Goal: Task Accomplishment & Management: Manage account settings

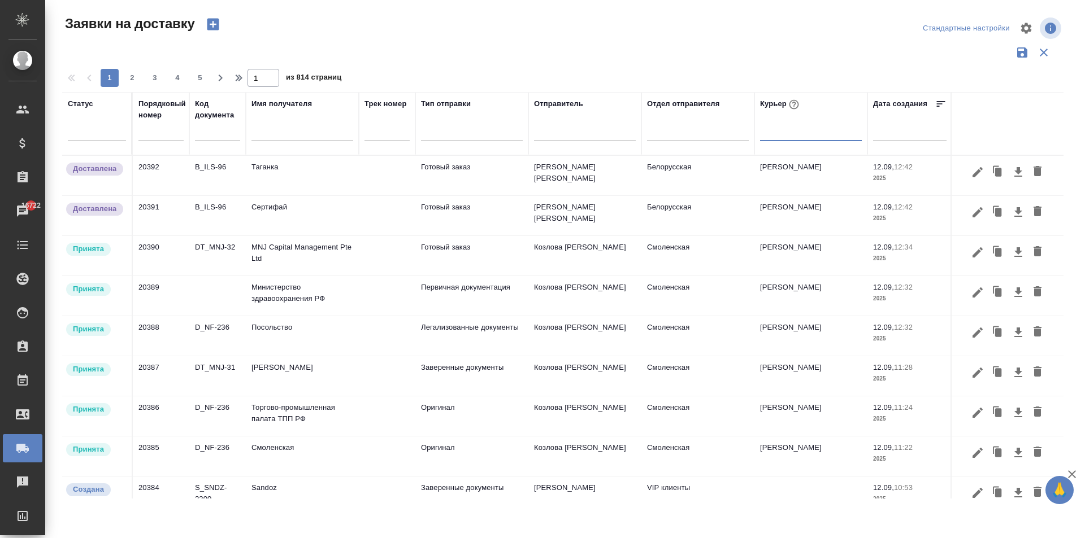
scroll to position [113, 0]
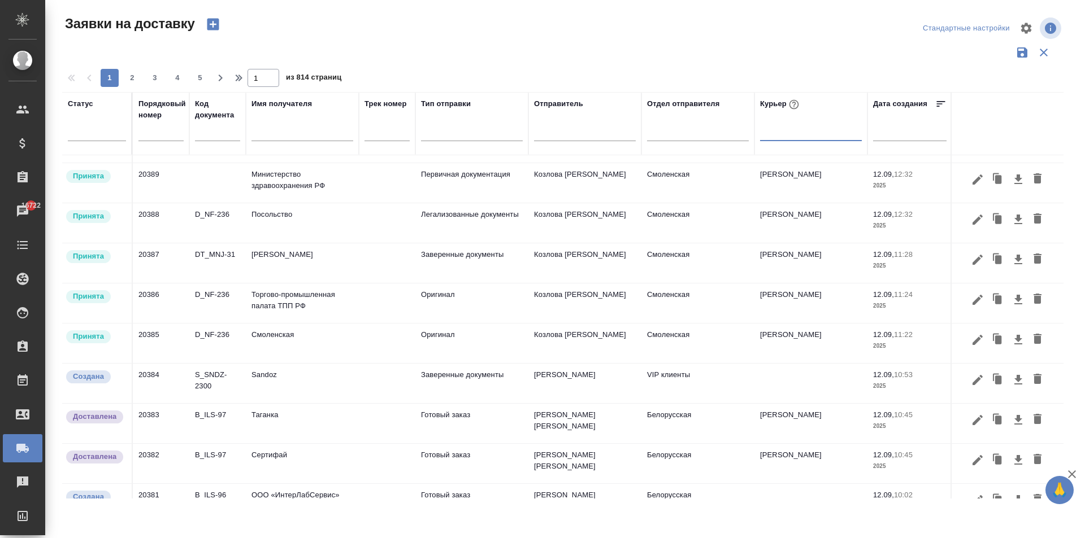
click at [275, 134] on input "text" at bounding box center [302, 134] width 102 height 14
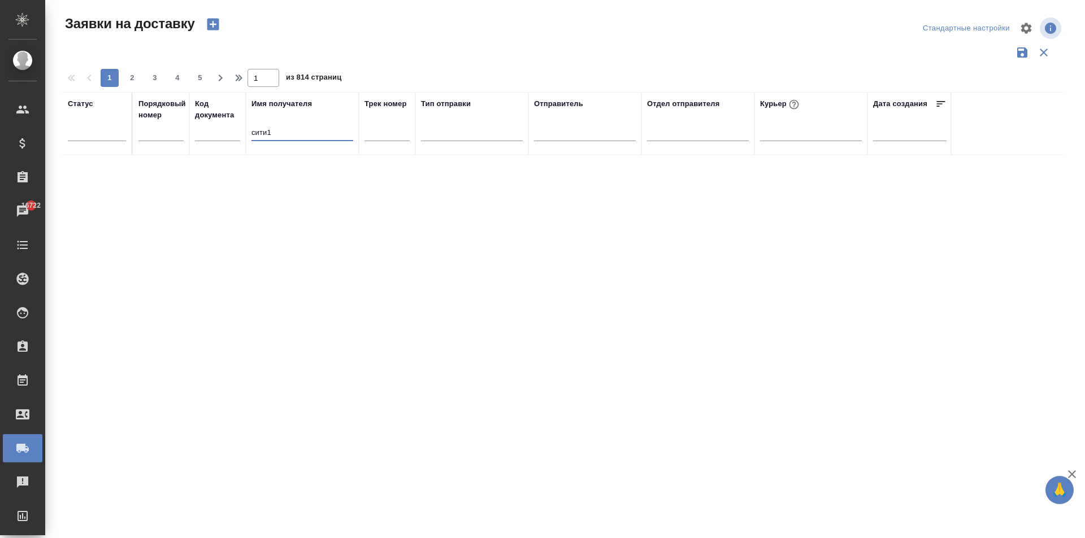
scroll to position [0, 0]
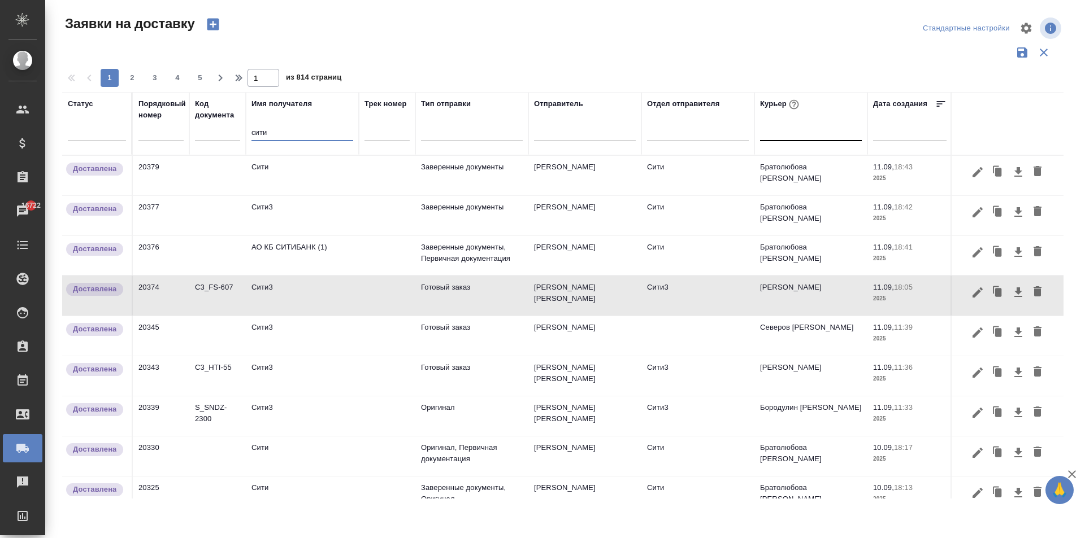
type input "сити"
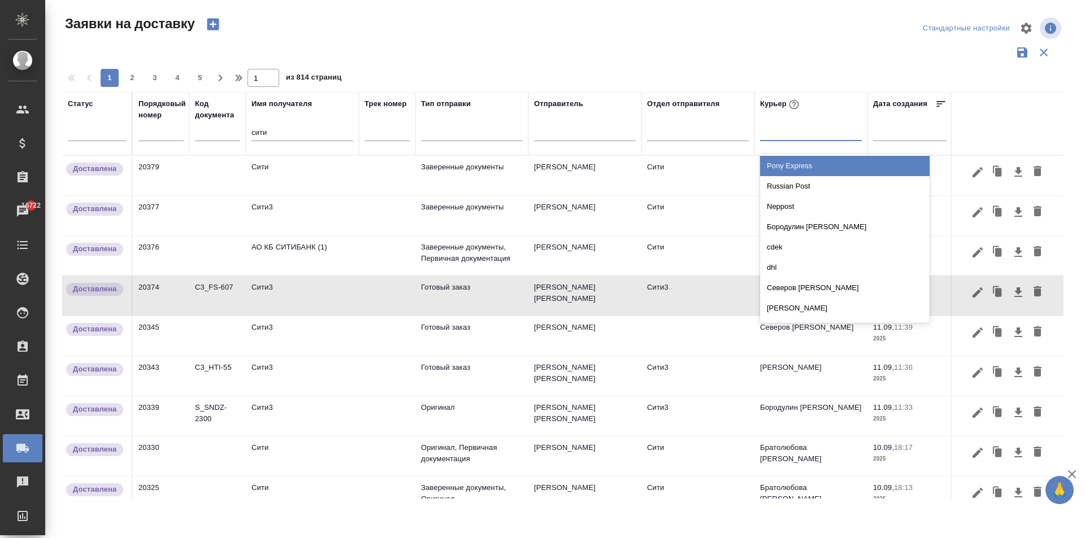
click at [781, 139] on div at bounding box center [811, 130] width 102 height 21
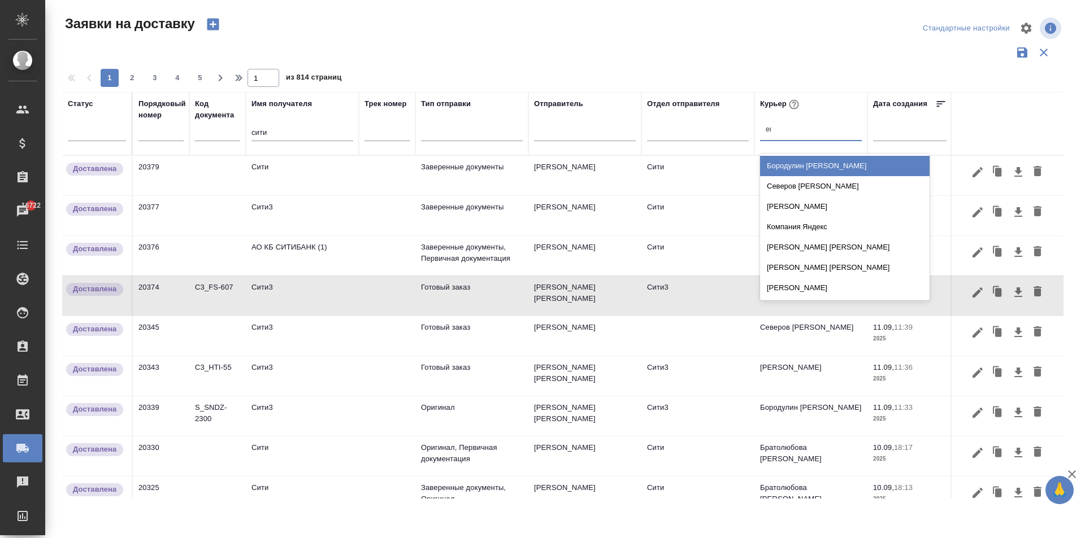
type input "евг"
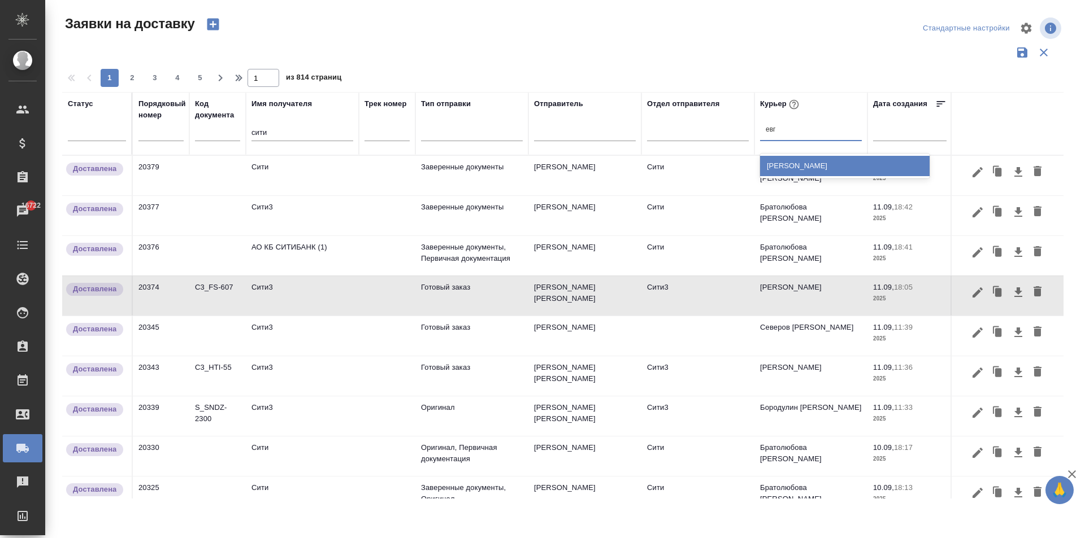
click at [803, 167] on div "[PERSON_NAME]" at bounding box center [844, 166] width 169 height 20
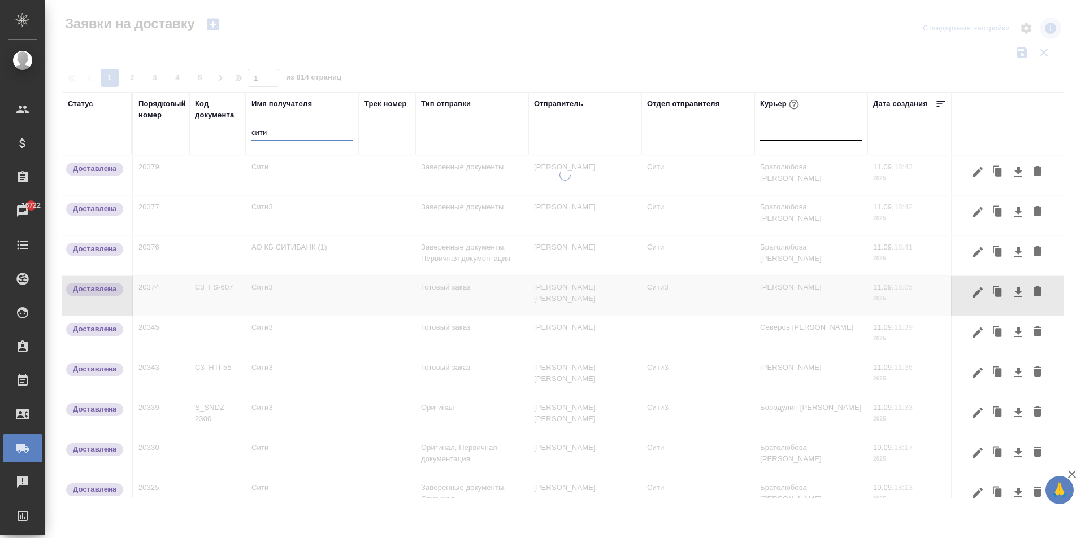
click at [275, 130] on input "сити" at bounding box center [302, 134] width 102 height 14
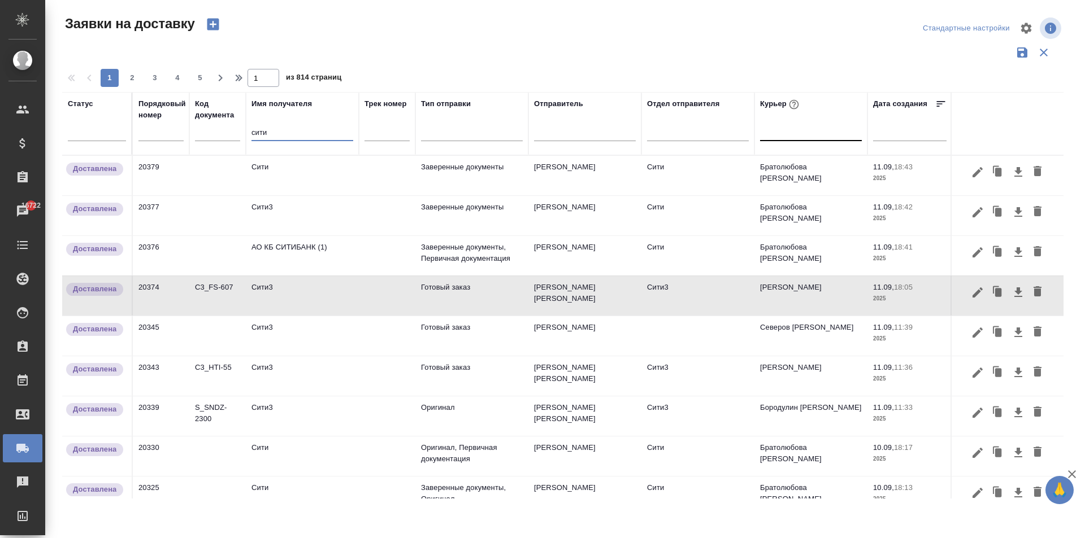
click at [275, 181] on td "Сити" at bounding box center [302, 176] width 113 height 40
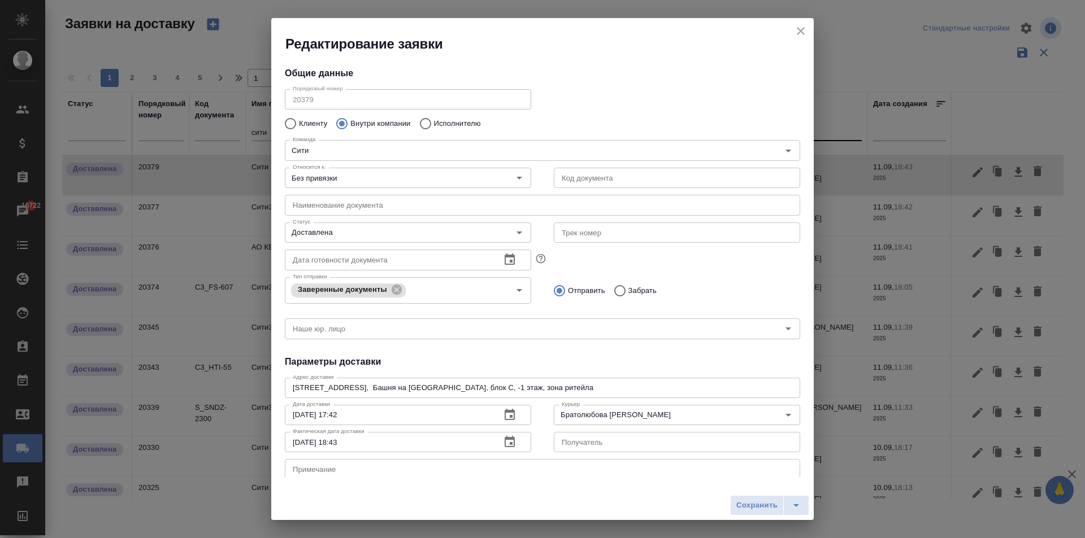
type input "[PERSON_NAME]"
click at [797, 32] on icon "close" at bounding box center [801, 31] width 14 height 14
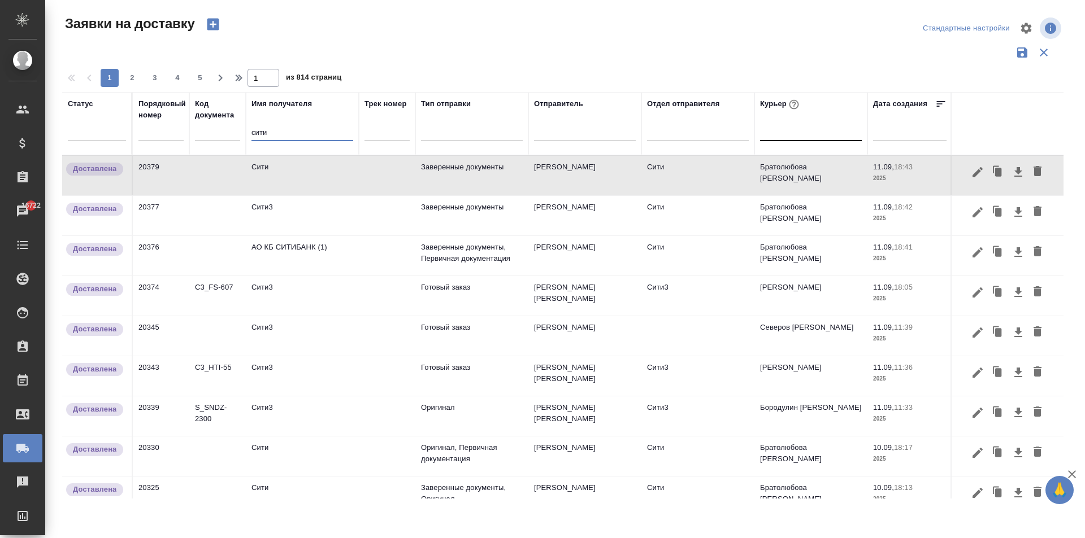
drag, startPoint x: 267, startPoint y: 134, endPoint x: 166, endPoint y: 116, distance: 102.7
click at [171, 120] on tr "Статус Порядковый номер Код документа Имя получателя сити Трек номер Тип отправ…" at bounding box center [648, 123] width 1172 height 63
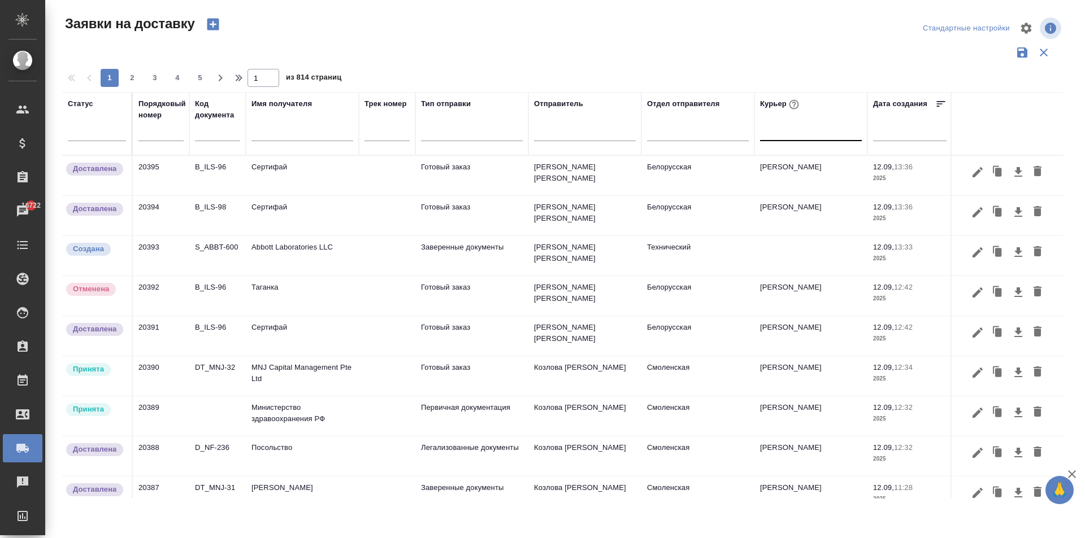
click at [298, 179] on td "Сертифай" at bounding box center [302, 176] width 113 height 40
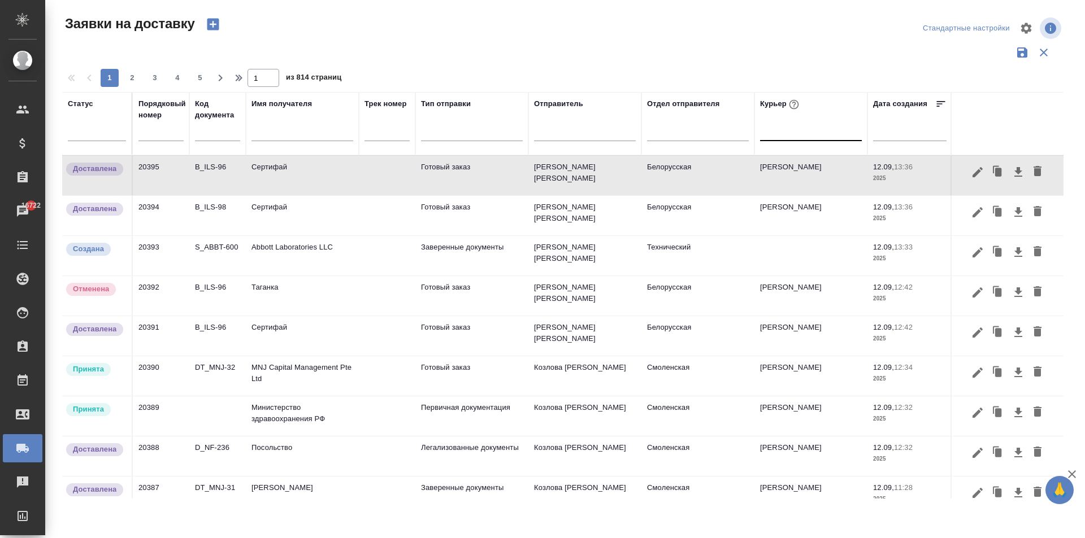
click at [158, 136] on input "text" at bounding box center [160, 133] width 45 height 16
paste input "20396"
type input "20396"
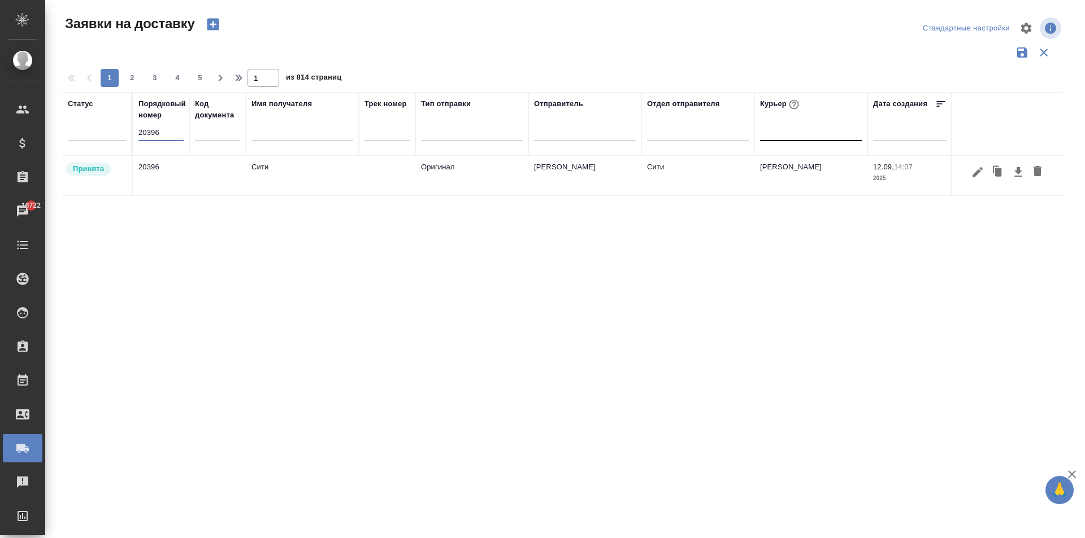
click at [303, 179] on td "Сити" at bounding box center [302, 176] width 113 height 40
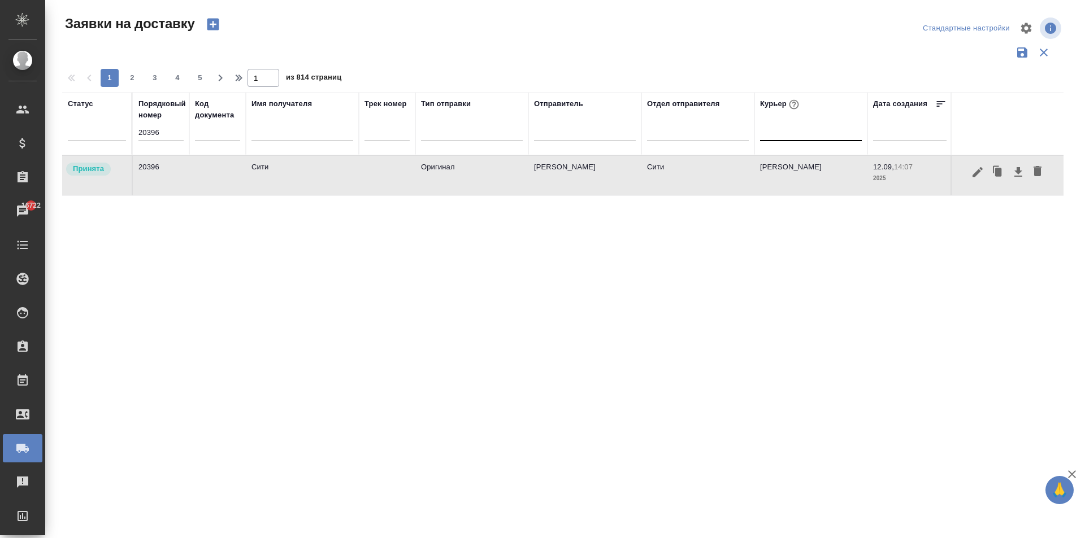
click at [303, 179] on td "Сити" at bounding box center [302, 176] width 113 height 40
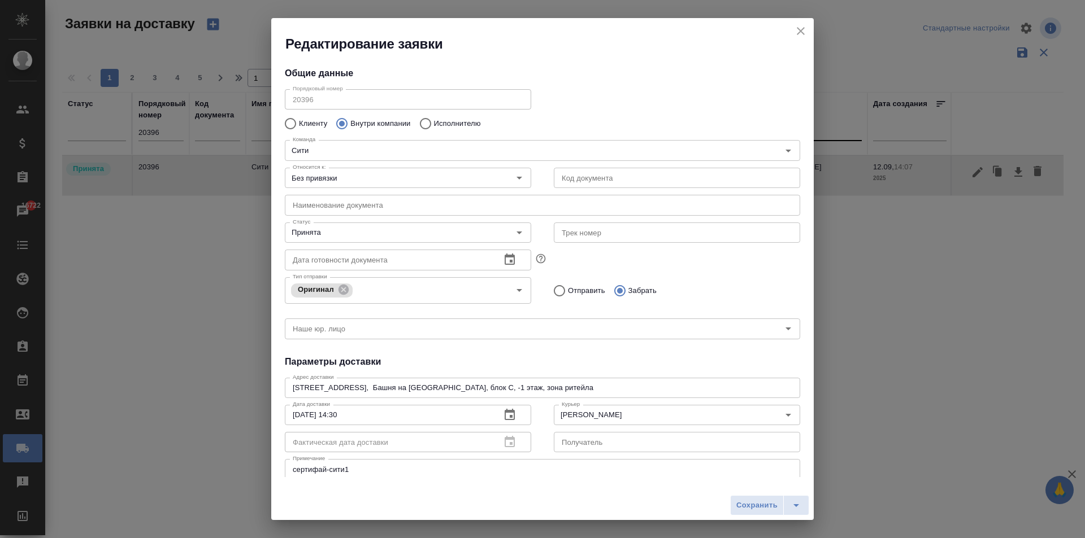
type input "Сити"
click at [802, 31] on icon "close" at bounding box center [801, 31] width 14 height 14
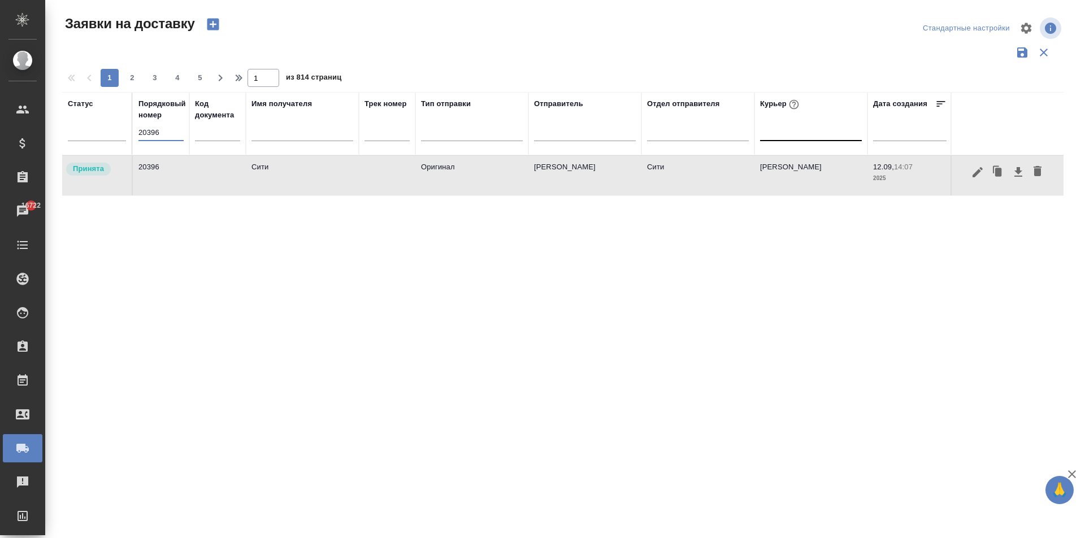
drag, startPoint x: 167, startPoint y: 132, endPoint x: 66, endPoint y: 126, distance: 101.3
click at [72, 127] on tr "Статус Порядковый номер 20396 Код документа Имя получателя Трек номер Тип отпра…" at bounding box center [648, 123] width 1172 height 63
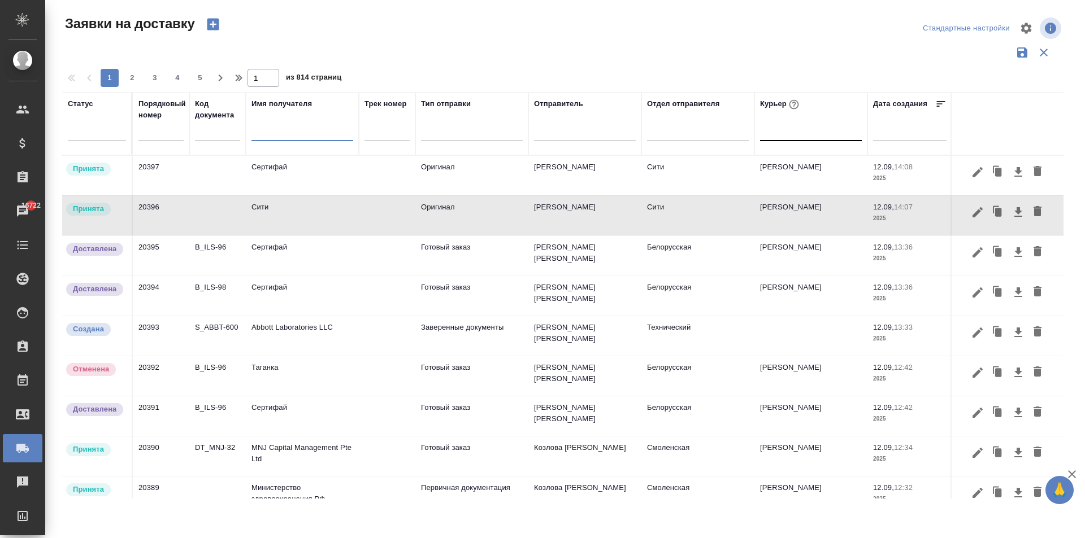
click at [298, 133] on input "text" at bounding box center [302, 134] width 102 height 14
click at [208, 136] on input "text" at bounding box center [217, 134] width 45 height 14
paste input "BEG_FL-627613:36"
click at [220, 130] on input "BEG_FL-627613:36" at bounding box center [217, 134] width 45 height 14
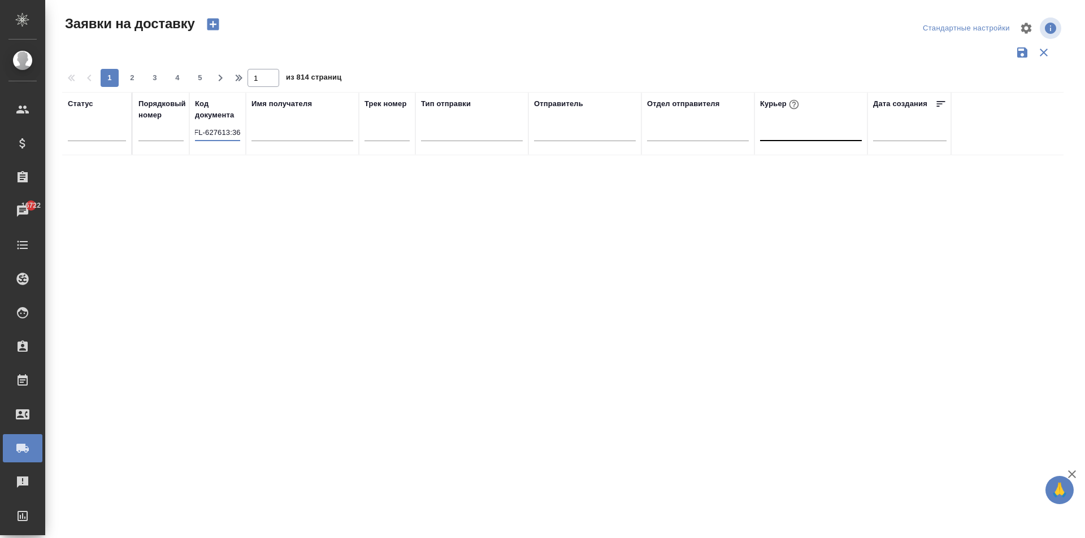
drag, startPoint x: 225, startPoint y: 132, endPoint x: 417, endPoint y: 142, distance: 192.9
click at [417, 142] on tr "Статус Порядковый номер Код документа BEG_FL-627613:36 Имя получателя Трек номе…" at bounding box center [648, 123] width 1172 height 63
drag, startPoint x: 224, startPoint y: 132, endPoint x: 126, endPoint y: 127, distance: 97.9
click at [126, 127] on tr "Статус Порядковый номер Код документа BEG_FL-6276 Имя получателя Трек номер Тип…" at bounding box center [648, 123] width 1172 height 63
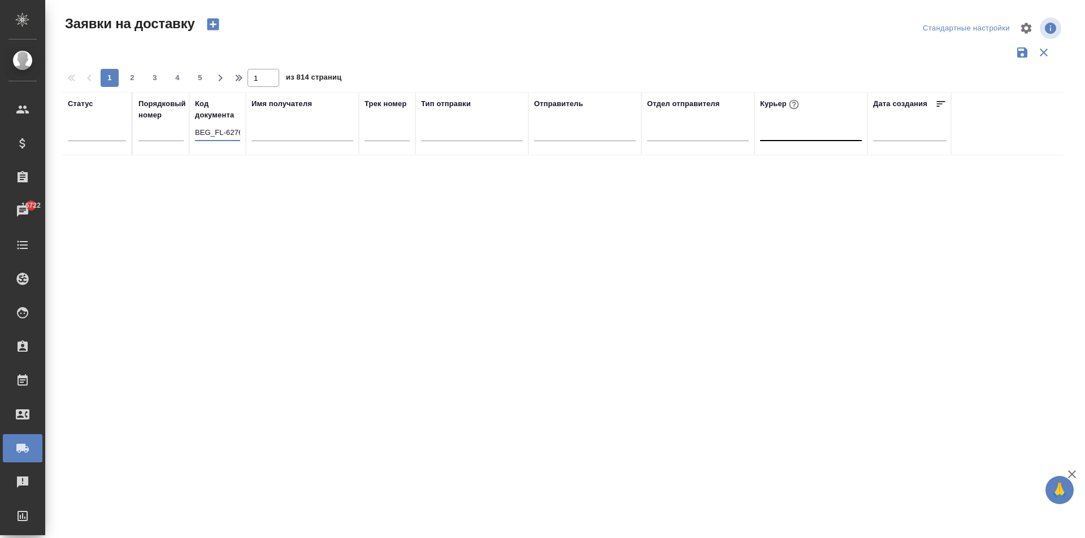
type input "6276"
drag, startPoint x: 191, startPoint y: 132, endPoint x: 59, endPoint y: 130, distance: 132.2
click at [62, 130] on div "Заявки на доставку Стандартные настройки 1 2 3 4 5 1 из 814 страниц Статус Поря…" at bounding box center [567, 252] width 1023 height 505
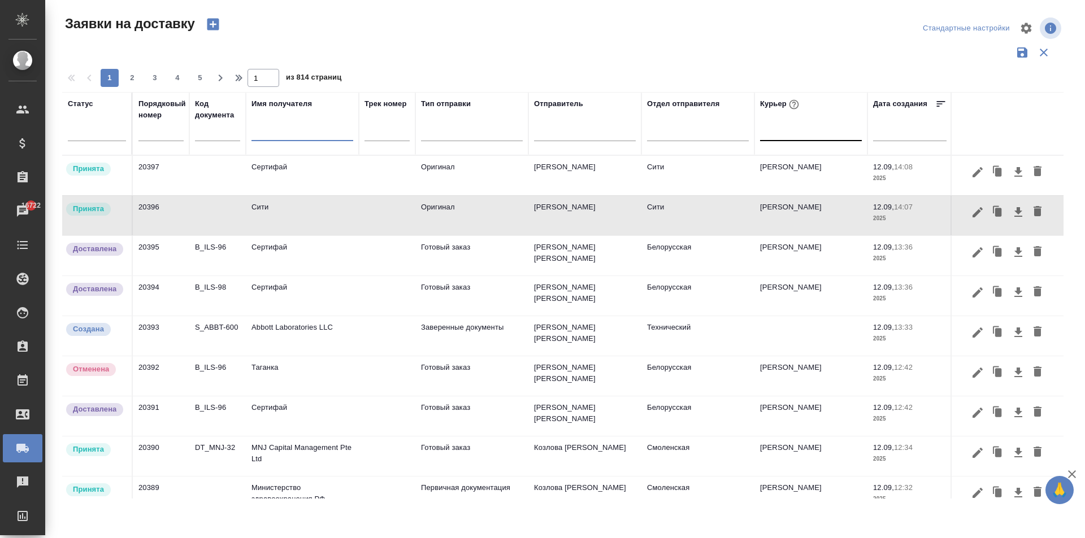
click at [289, 136] on input "text" at bounding box center [302, 134] width 102 height 14
click at [294, 175] on td "Сертифай" at bounding box center [302, 176] width 113 height 40
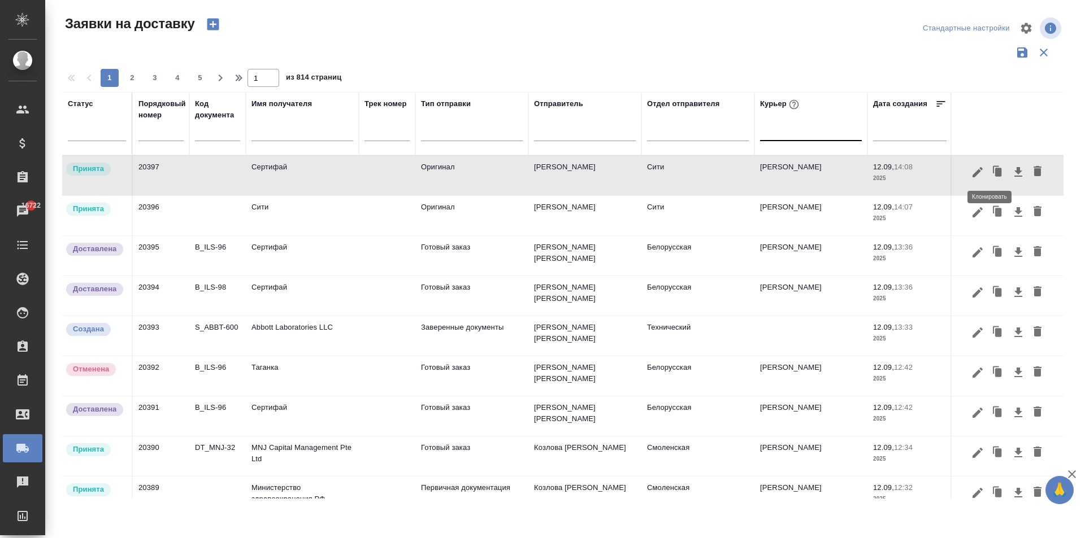
click at [995, 174] on icon "button" at bounding box center [998, 172] width 7 height 8
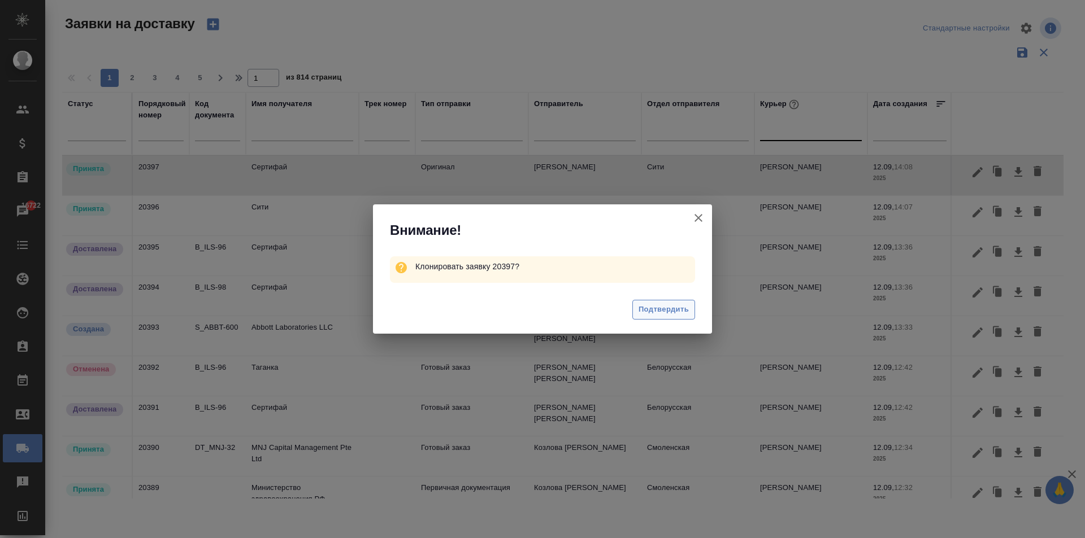
click at [648, 312] on span "Подтвердить" at bounding box center [663, 309] width 50 height 13
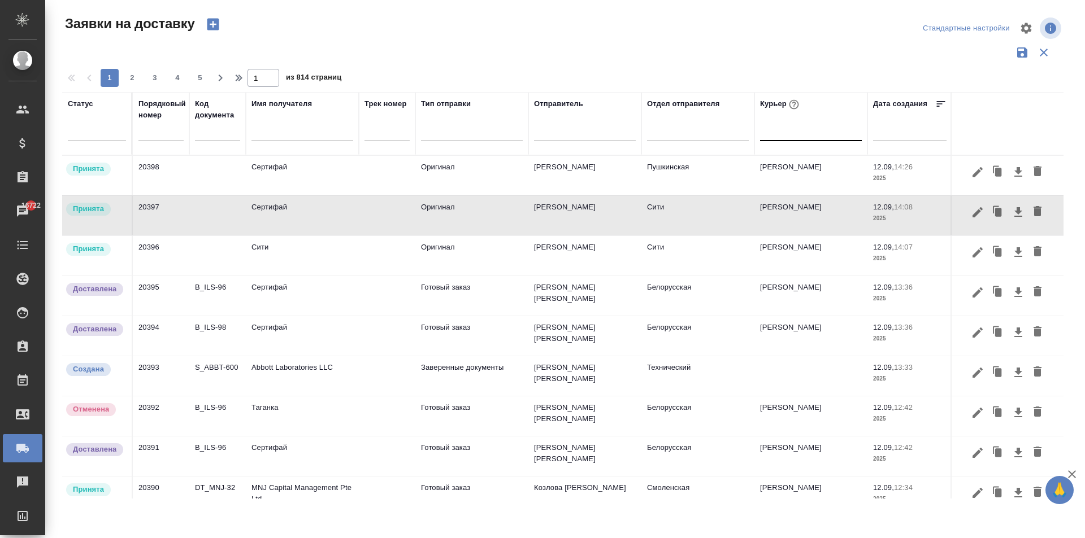
click at [270, 169] on td "Сертифай" at bounding box center [302, 176] width 113 height 40
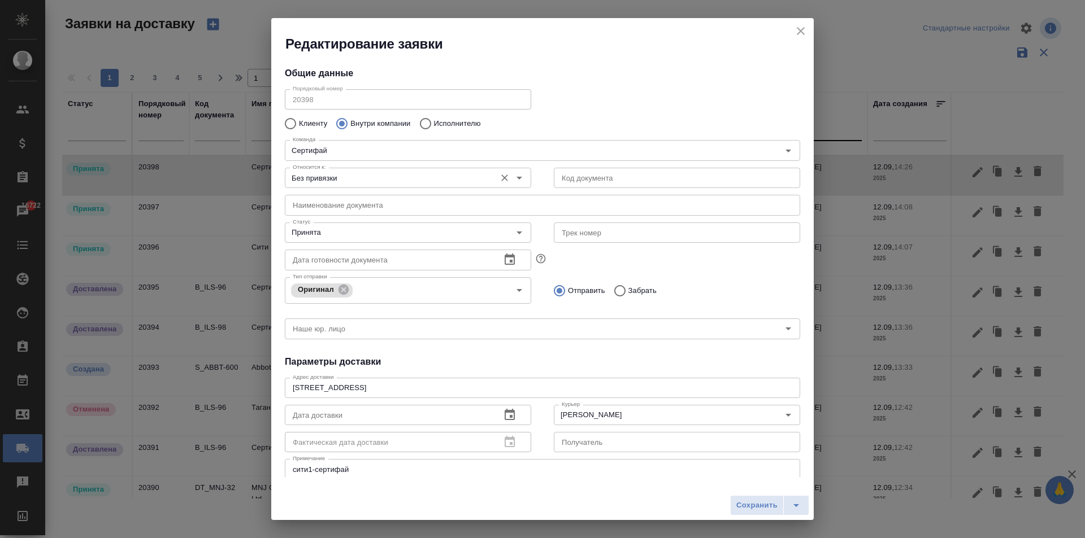
click at [428, 171] on input "Без привязки" at bounding box center [389, 178] width 202 height 14
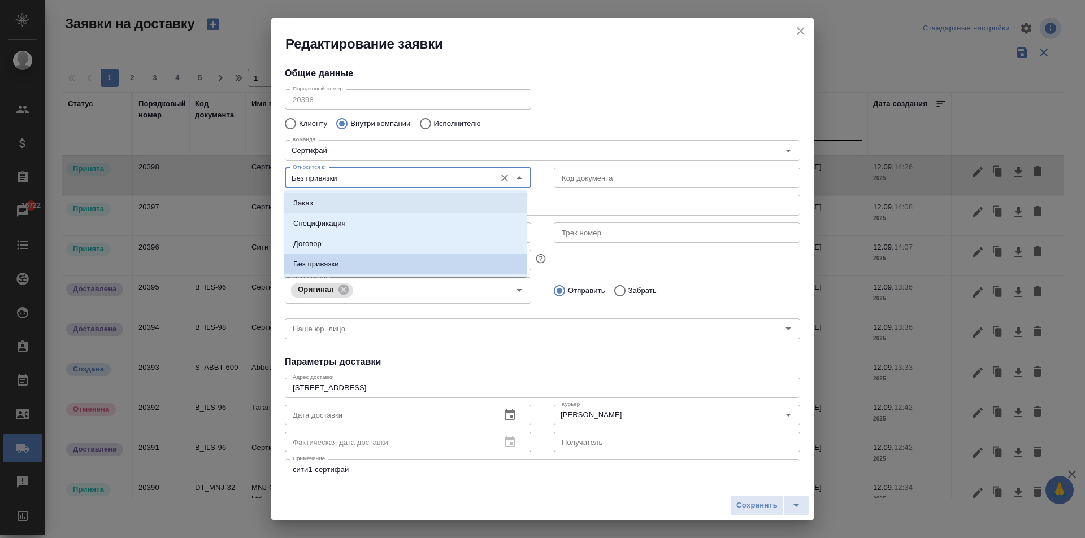
click at [328, 203] on li "Заказ" at bounding box center [405, 203] width 242 height 20
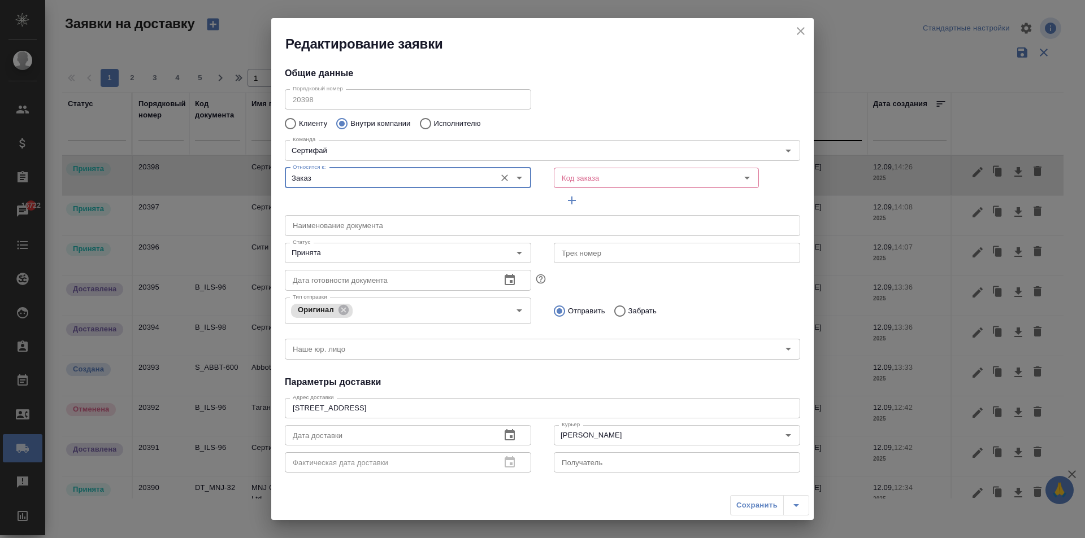
type input "Заказ"
click at [569, 179] on input "Код заказа" at bounding box center [628, 178] width 143 height 14
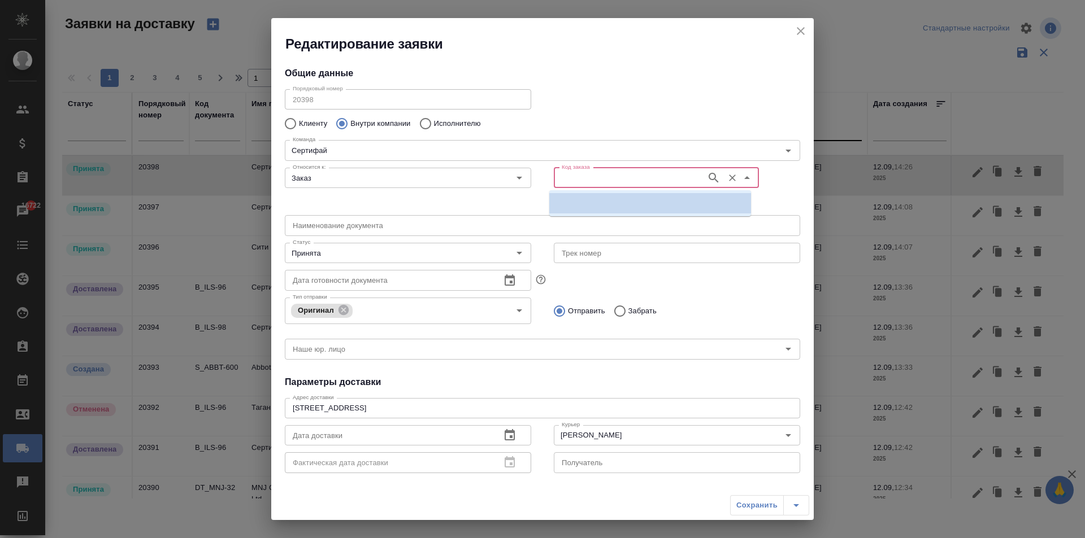
paste input "BEG_FL-627613:36"
drag, startPoint x: 606, startPoint y: 178, endPoint x: 726, endPoint y: 181, distance: 119.8
click at [726, 181] on div "BEG_FL-627613:36 Код заказа" at bounding box center [656, 178] width 205 height 20
type input "BEG_FL-6276"
click at [586, 204] on p "BEG_FL-6276" at bounding box center [581, 203] width 47 height 11
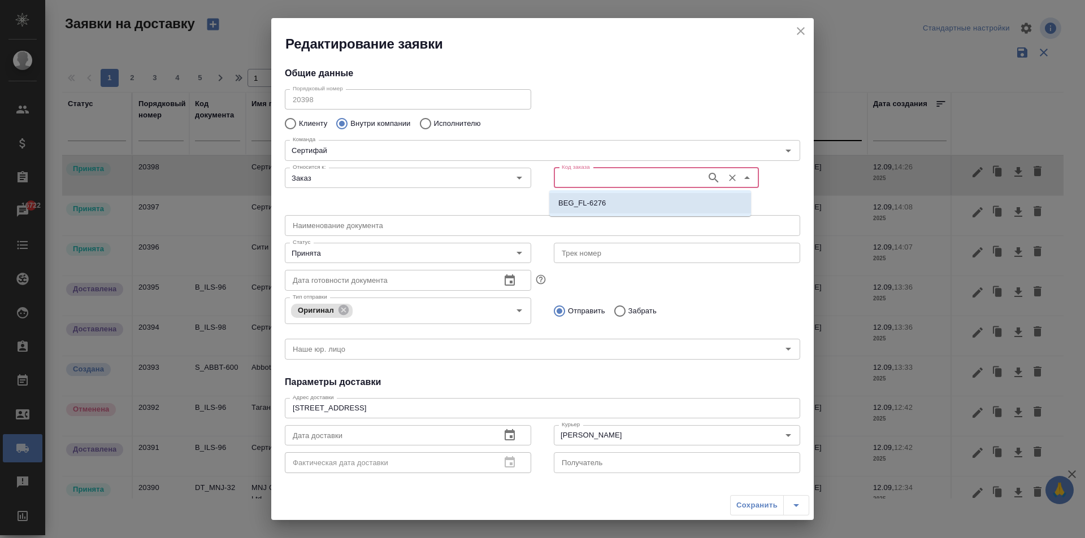
type input "(МБ) ООО "Монблан""
type input "BEG_FL-6276"
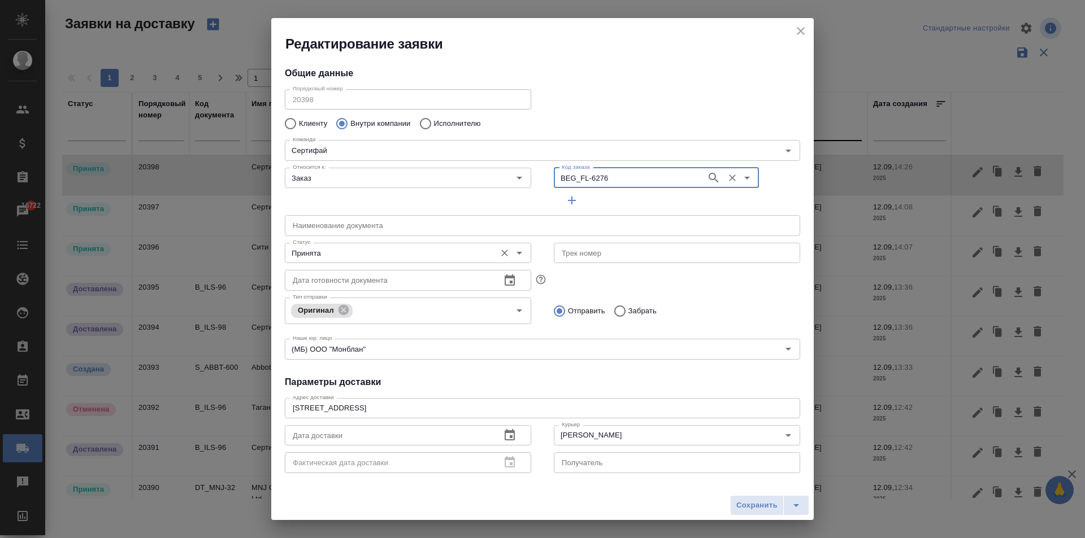
click at [334, 256] on input "Принята" at bounding box center [389, 253] width 202 height 14
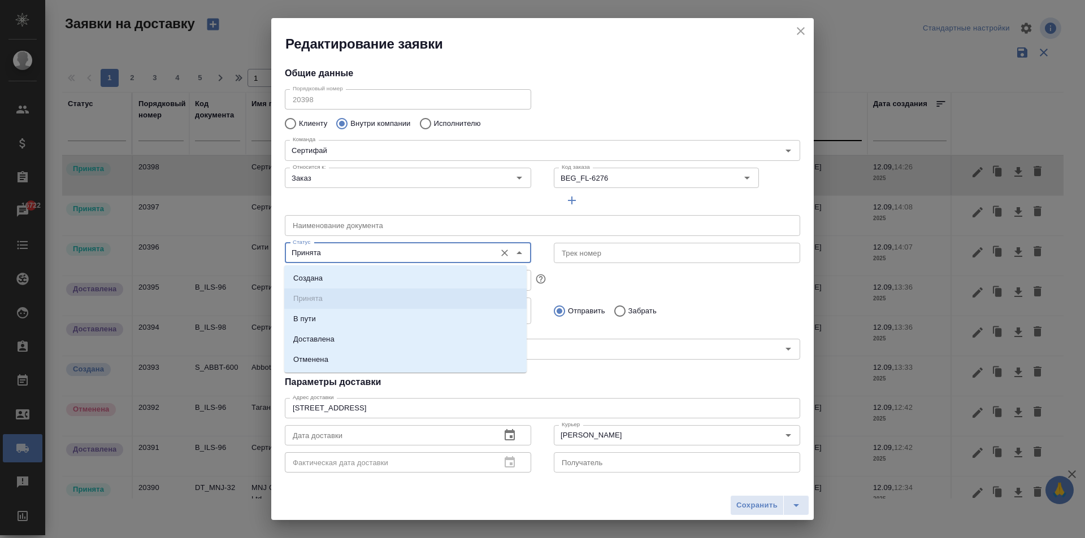
click at [338, 249] on input "Принята" at bounding box center [389, 253] width 202 height 14
click at [616, 272] on div "Дата готовности документа Дата готовности документа" at bounding box center [542, 279] width 538 height 50
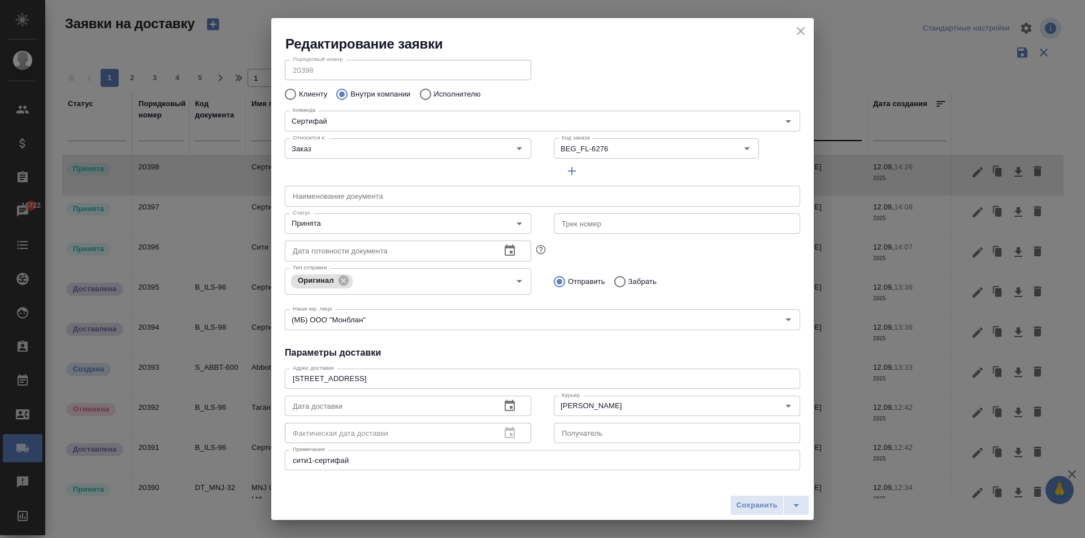
scroll to position [56, 0]
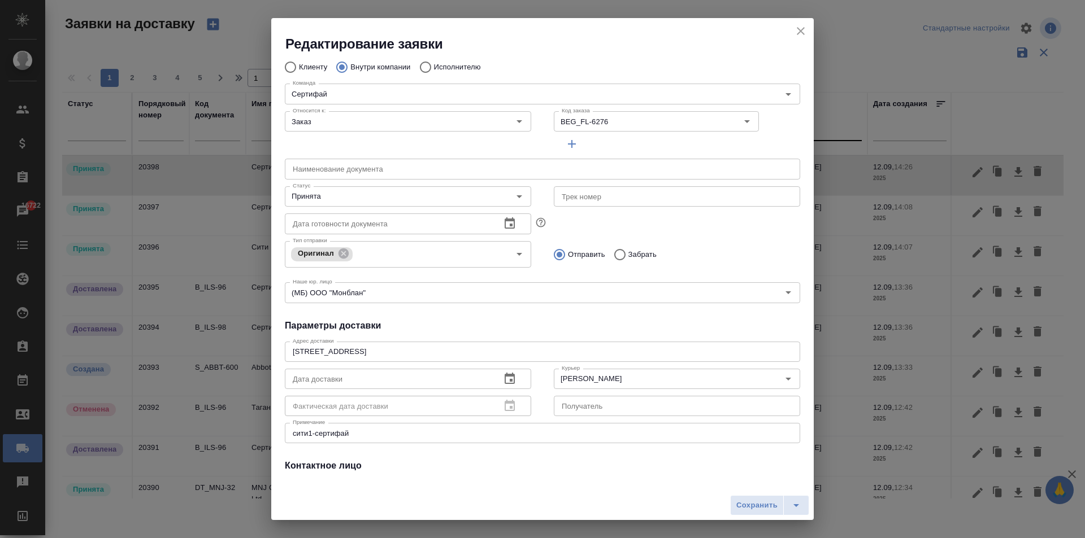
click at [503, 377] on icon "button" at bounding box center [510, 379] width 14 height 14
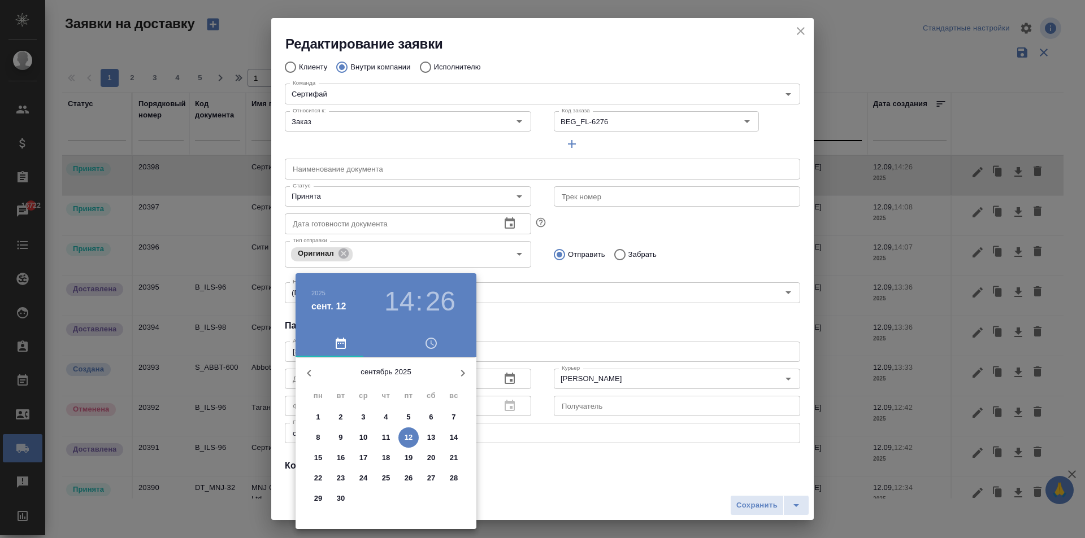
click at [407, 437] on p "12" at bounding box center [408, 437] width 8 height 11
type input "[DATE] 14:26"
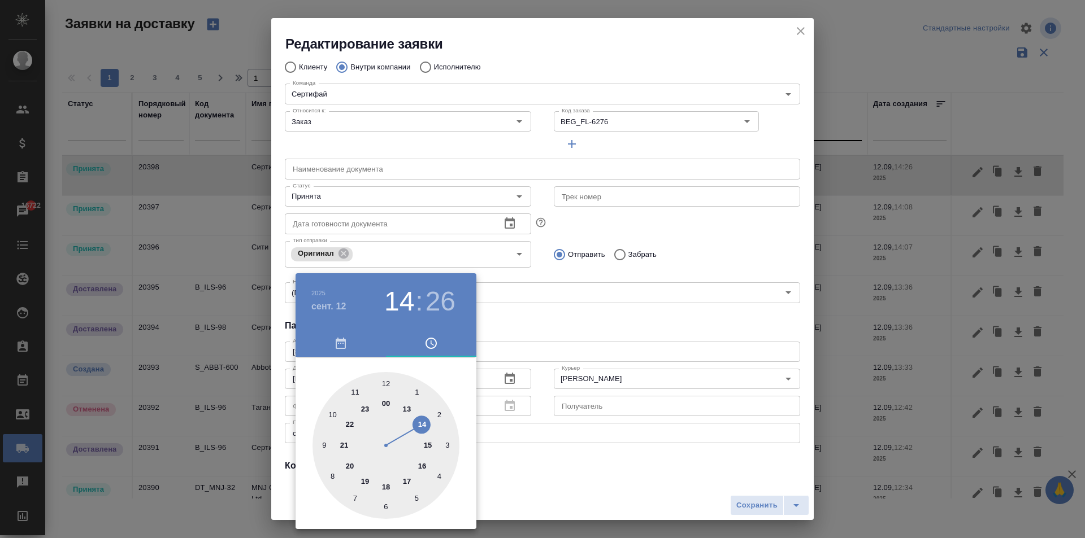
click at [541, 363] on div at bounding box center [542, 269] width 1085 height 538
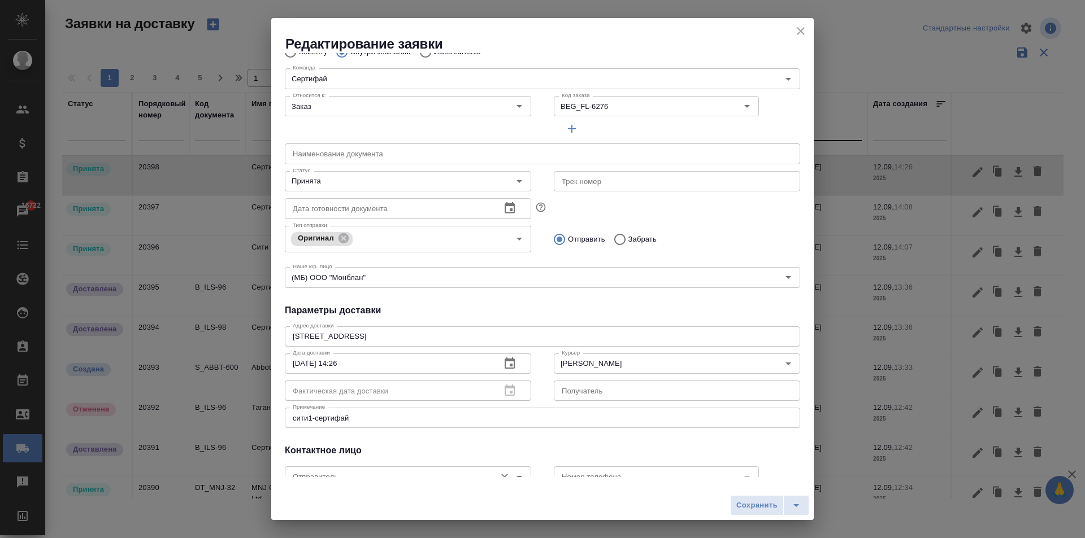
scroll to position [143, 0]
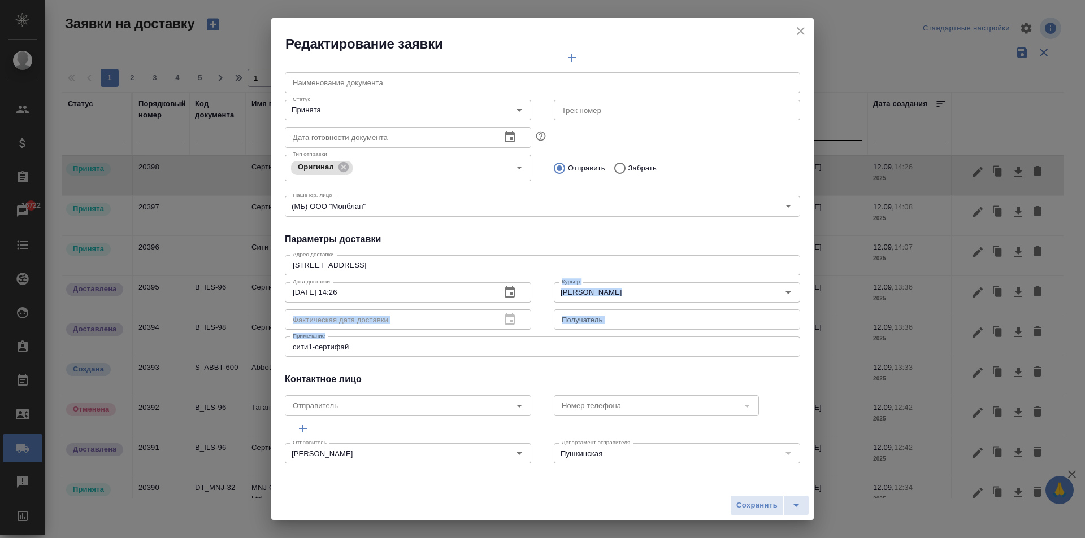
drag, startPoint x: 366, startPoint y: 340, endPoint x: 207, endPoint y: 346, distance: 159.5
click at [203, 343] on div "Редактирование заявки Общие данные Порядковый номер 20398 Порядковый номер Клие…" at bounding box center [542, 269] width 1085 height 538
drag, startPoint x: 360, startPoint y: 354, endPoint x: 82, endPoint y: 327, distance: 279.2
click at [80, 325] on div "Редактирование заявки Общие данные Порядковый номер 20398 Порядковый номер Клие…" at bounding box center [542, 269] width 1085 height 538
click at [369, 343] on textarea "сити1-сертифай" at bounding box center [542, 347] width 499 height 8
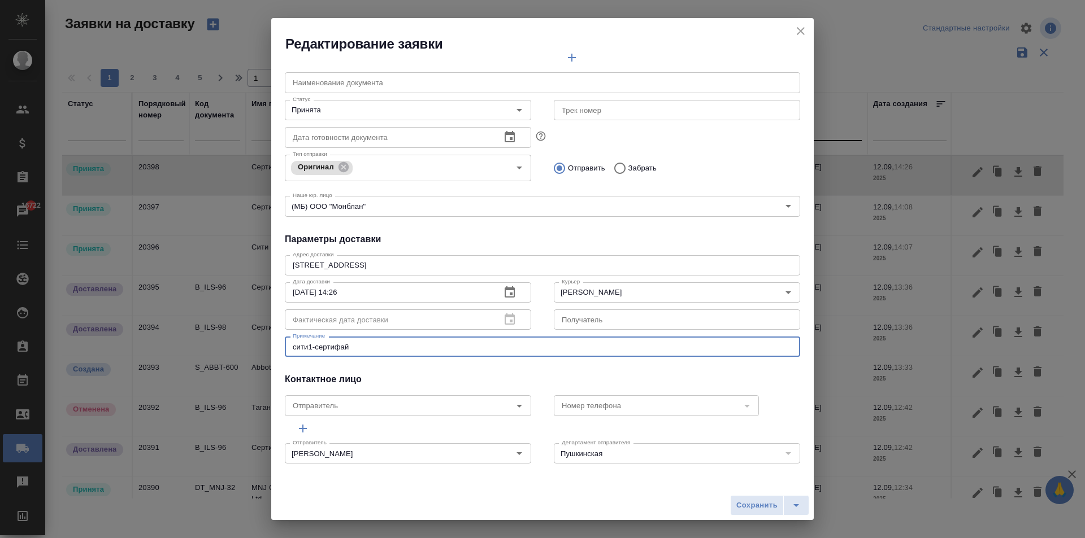
drag, startPoint x: 294, startPoint y: 350, endPoint x: 199, endPoint y: 343, distance: 95.7
click at [199, 343] on div "Редактирование заявки Общие данные Порядковый номер 20398 Порядковый номер Клие…" at bounding box center [542, 269] width 1085 height 538
type textarea "Документы для беговой"
click at [754, 510] on span "Сохранить" at bounding box center [756, 505] width 41 height 13
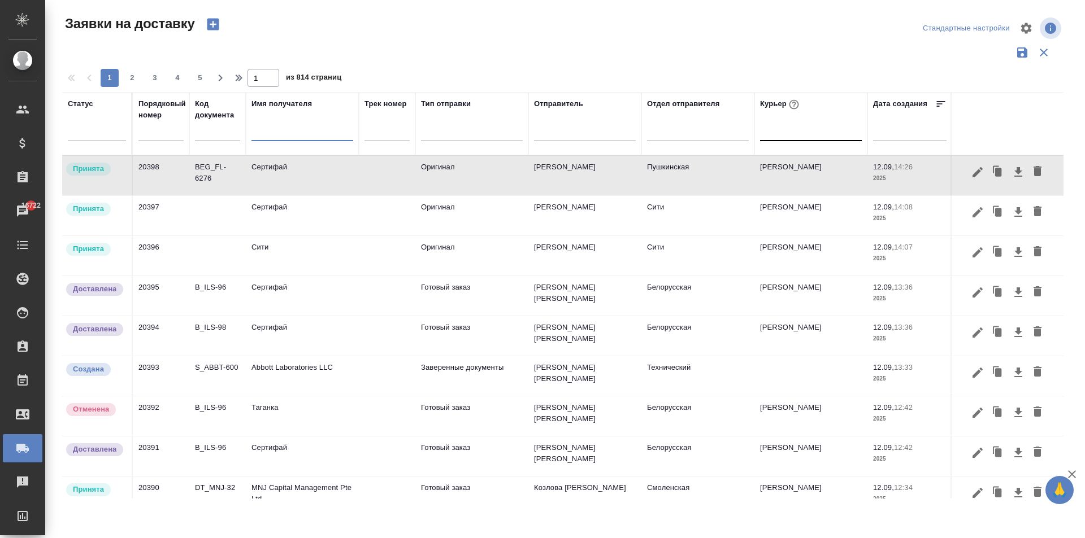
click at [271, 134] on input "text" at bounding box center [302, 134] width 102 height 14
type input "бегов"
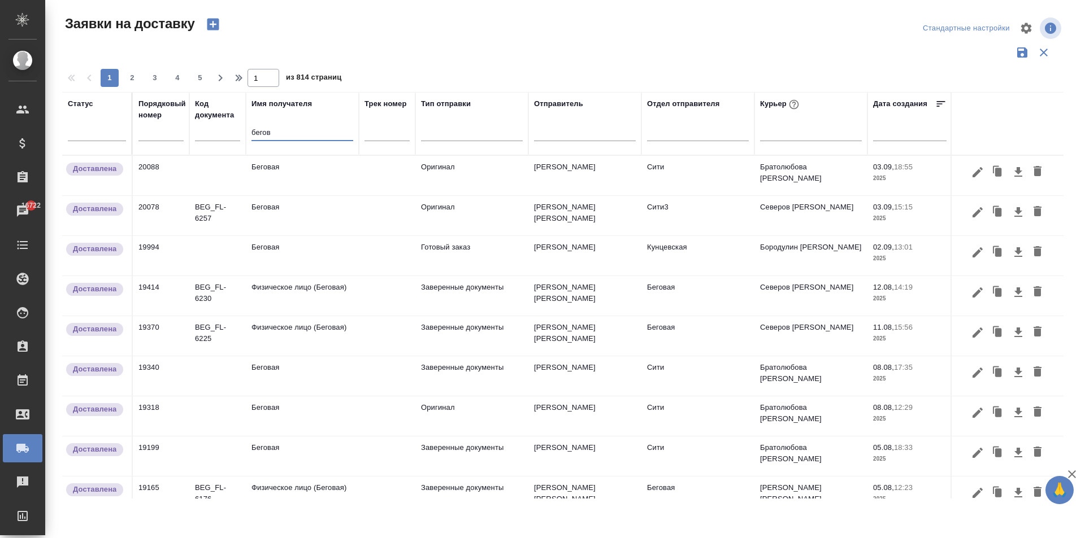
type input "бегов"
click at [295, 175] on td "Беговая" at bounding box center [302, 176] width 113 height 40
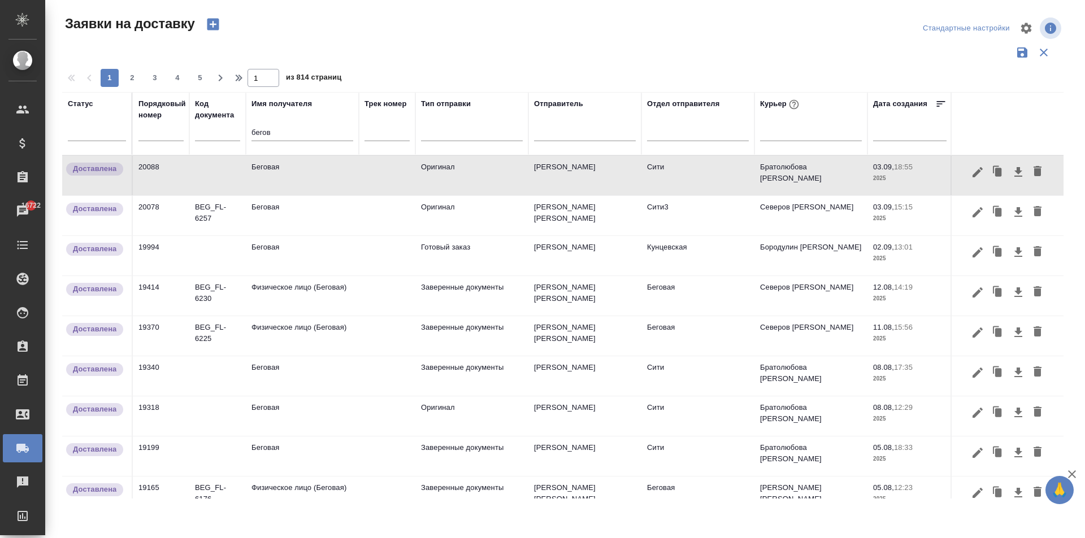
click at [990, 174] on icon "button" at bounding box center [998, 172] width 16 height 16
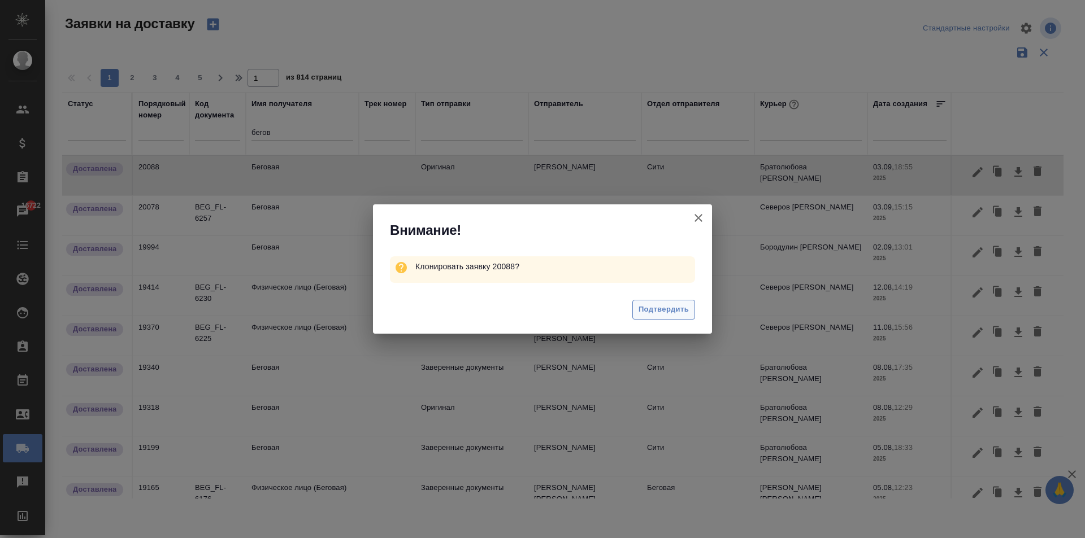
click at [660, 311] on span "Подтвердить" at bounding box center [663, 309] width 50 height 13
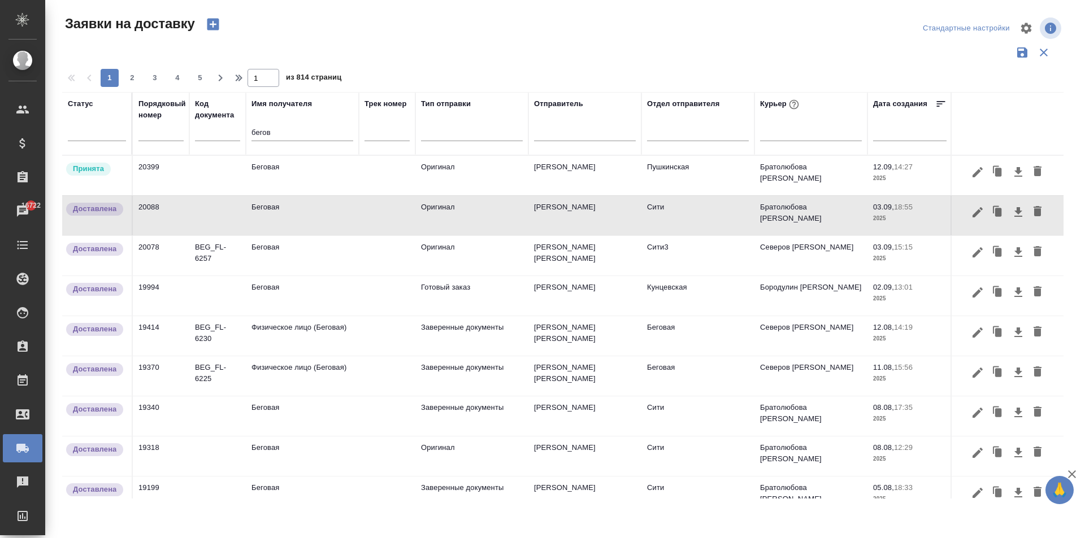
click at [286, 174] on td "Беговая" at bounding box center [302, 176] width 113 height 40
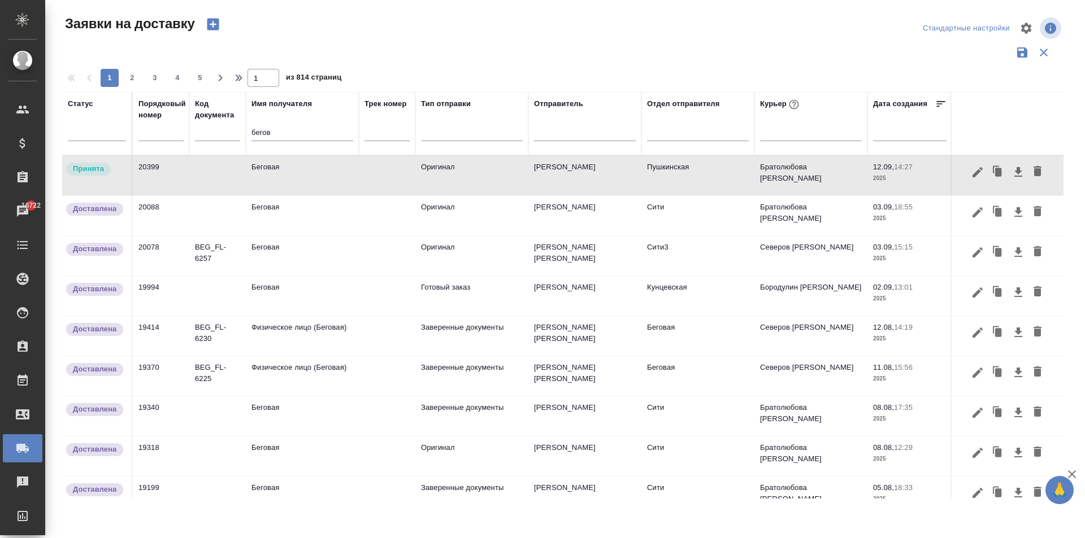
click at [341, 172] on td "Беговая" at bounding box center [302, 176] width 113 height 40
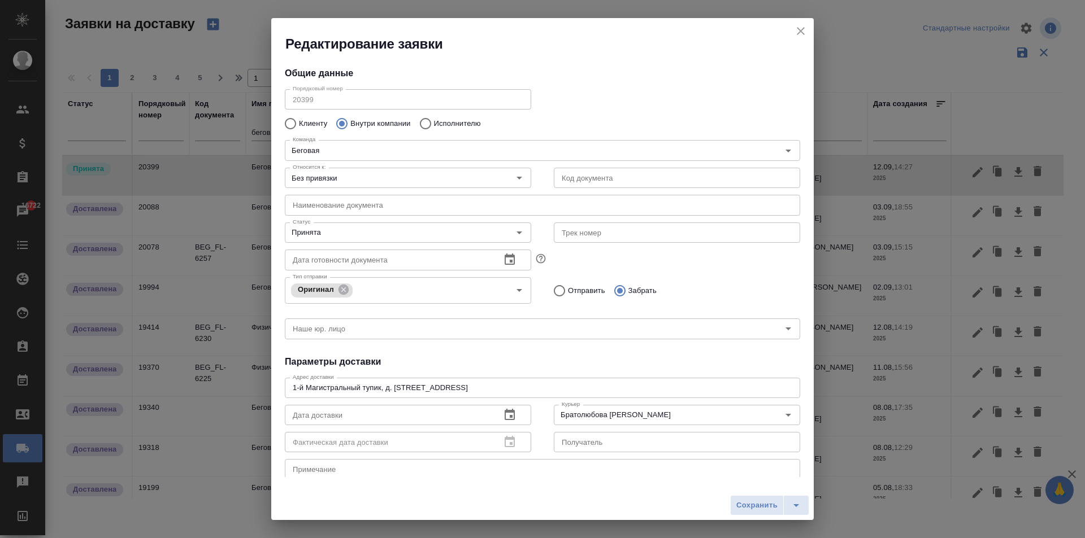
click at [612, 172] on input "text" at bounding box center [677, 178] width 246 height 20
paste input "BEG_FL-627613:36"
type input "BEG_FL-627613:36"
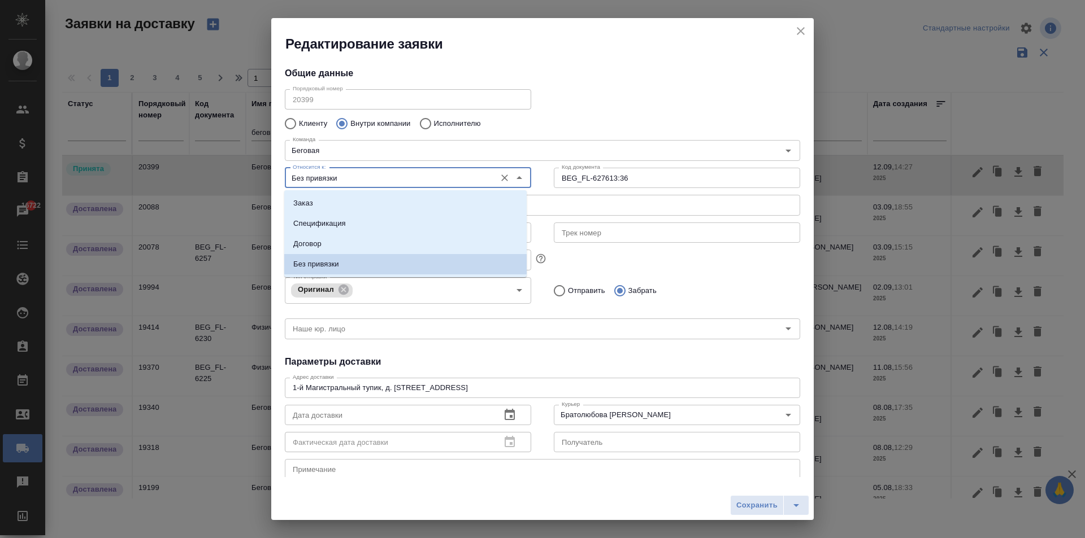
click at [355, 175] on input "Без привязки" at bounding box center [389, 178] width 202 height 14
click at [320, 202] on li "Заказ" at bounding box center [405, 203] width 242 height 20
type input "Заказ"
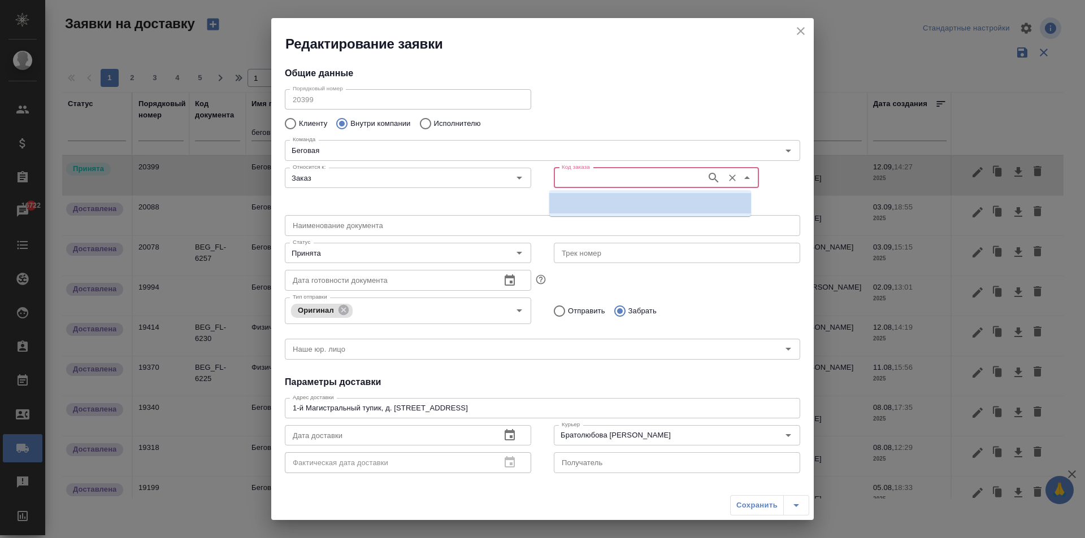
click at [584, 173] on input "Код заказа" at bounding box center [628, 178] width 143 height 14
paste input "BEG_FL-627613:36"
drag, startPoint x: 604, startPoint y: 175, endPoint x: 769, endPoint y: 180, distance: 165.6
click at [760, 185] on div "Код заказа BEG_FL-627613:36 Код заказа" at bounding box center [677, 186] width 246 height 47
type input "BEG_FL-6276"
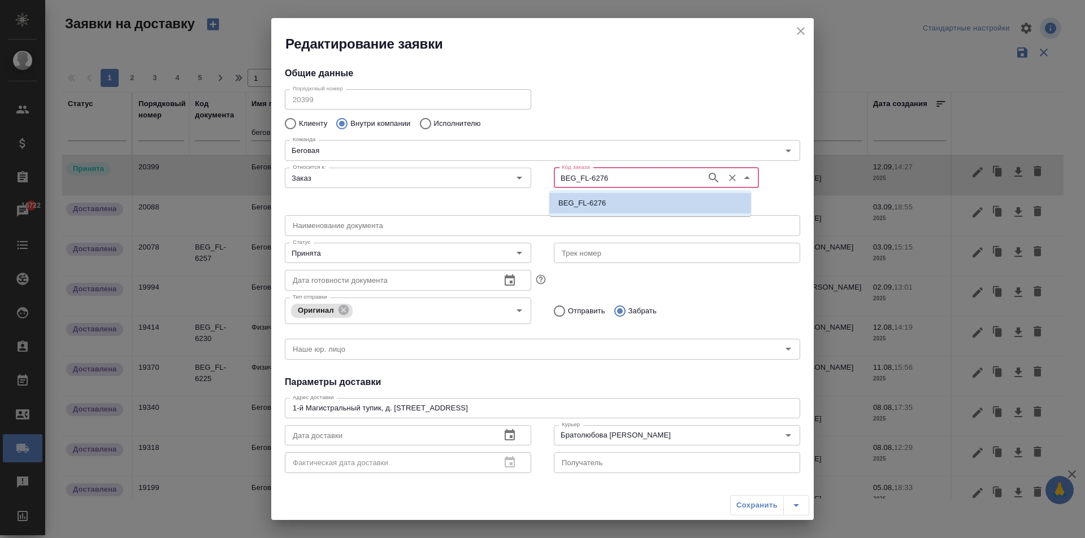
click at [611, 201] on li "BEG_FL-6276" at bounding box center [650, 203] width 202 height 20
click at [504, 433] on icon "button" at bounding box center [509, 434] width 10 height 11
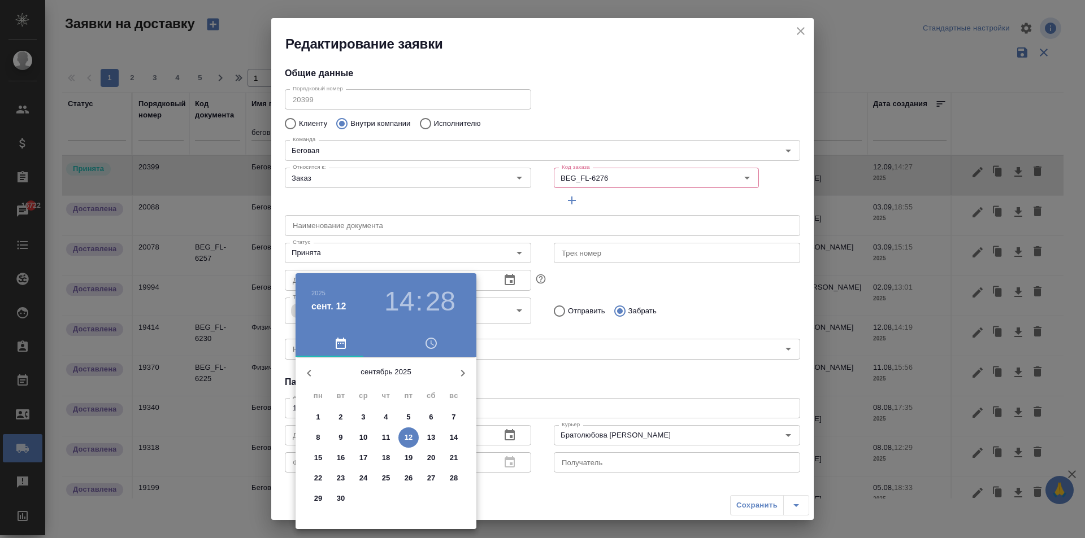
click at [405, 436] on p "12" at bounding box center [408, 437] width 8 height 11
type input "12.09.2025 14:28"
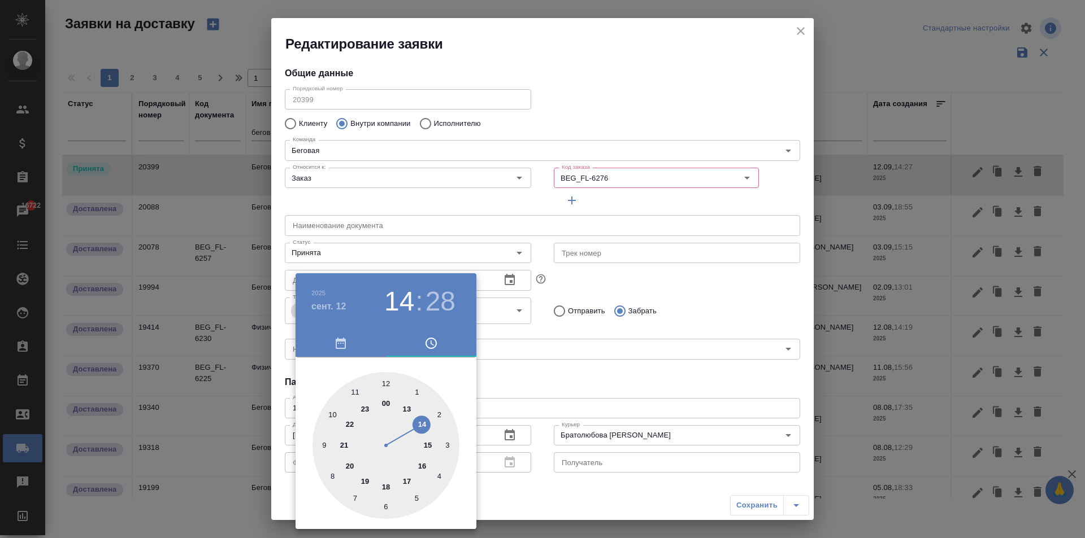
click at [515, 380] on div at bounding box center [542, 269] width 1085 height 538
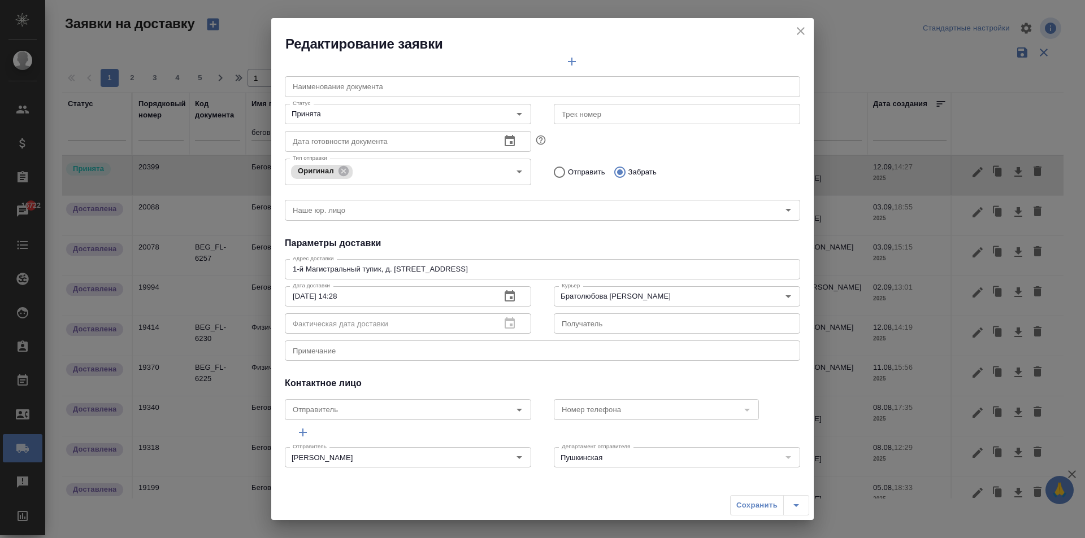
scroll to position [143, 0]
click at [332, 348] on textarea at bounding box center [542, 347] width 499 height 8
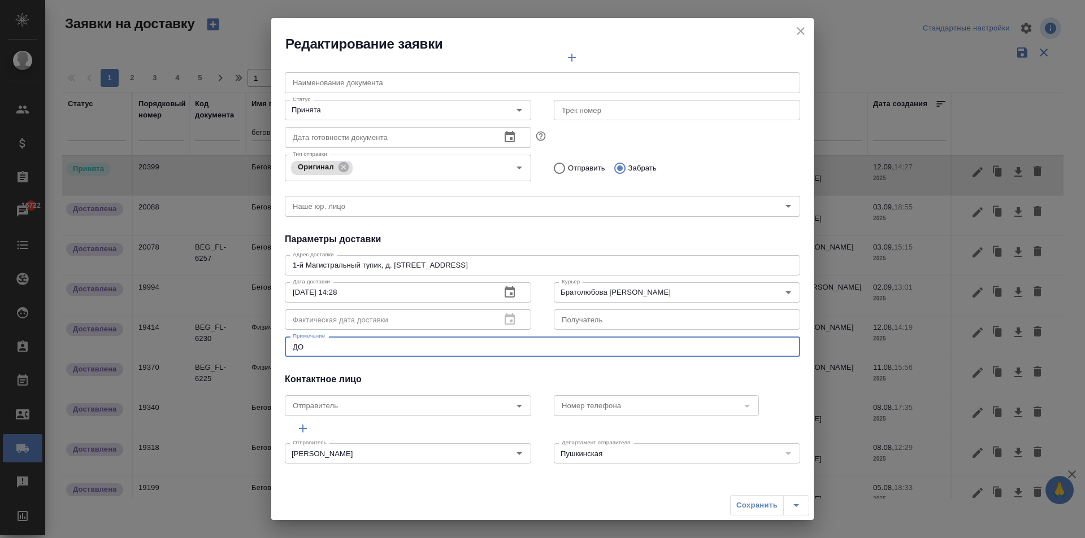
type textarea "Д"
type textarea "Готовый заказ из сертифай"
click at [745, 511] on div "Сохранить" at bounding box center [769, 505] width 79 height 20
click at [747, 500] on div "Сохранить" at bounding box center [769, 505] width 79 height 20
click at [749, 504] on div "Сохранить" at bounding box center [769, 505] width 79 height 20
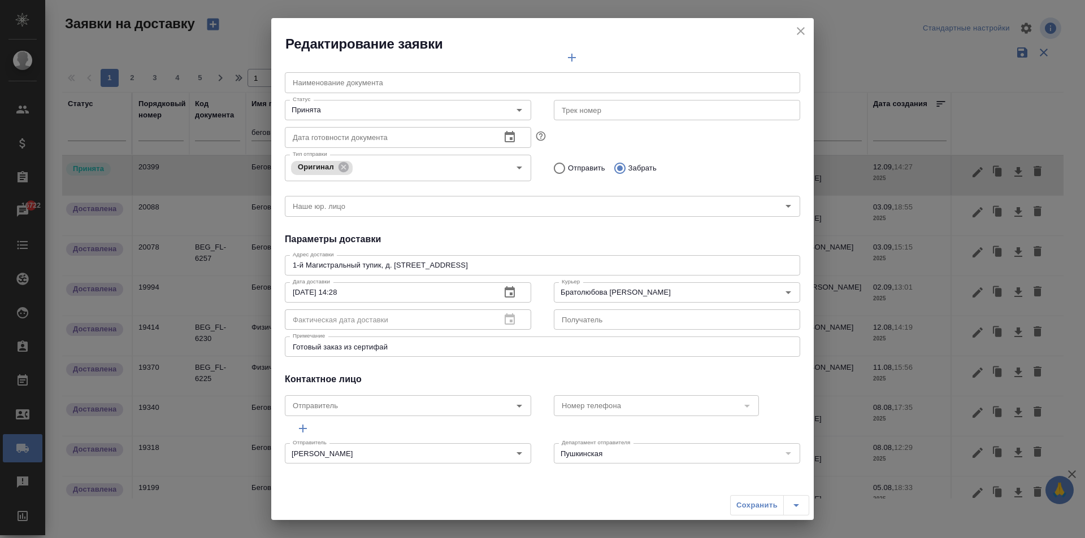
scroll to position [0, 0]
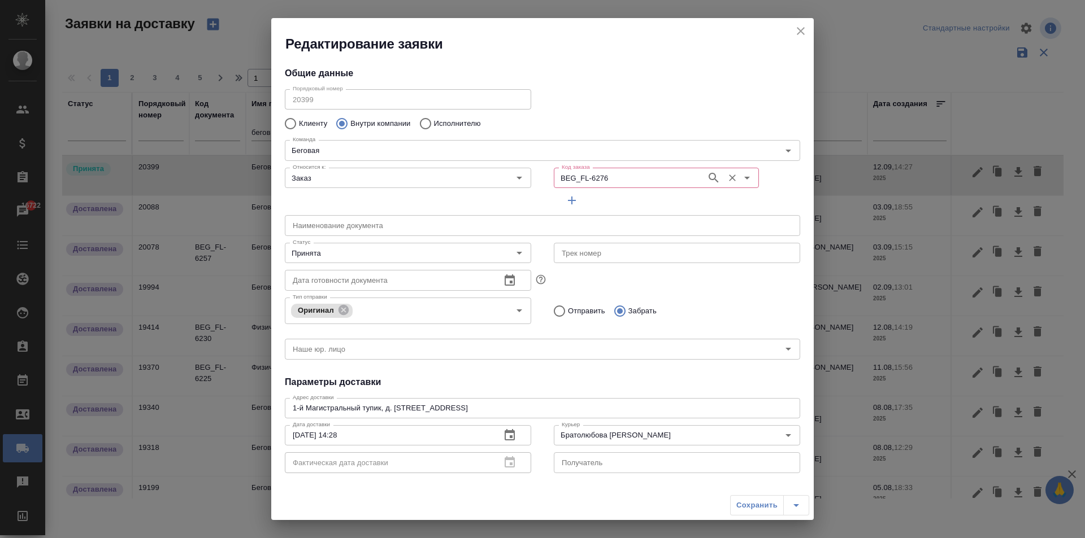
click at [619, 176] on input "BEG_FL-6276" at bounding box center [628, 178] width 143 height 14
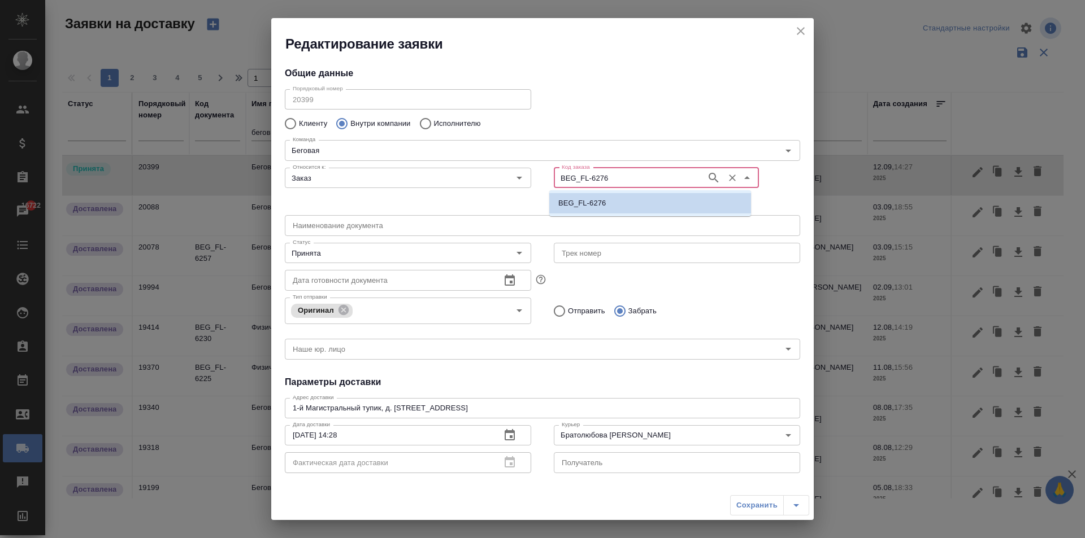
click at [652, 201] on li "BEG_FL-6276" at bounding box center [650, 203] width 202 height 20
click at [611, 175] on input "BEG_FL-6276" at bounding box center [628, 178] width 143 height 14
click at [608, 205] on li "BEG_FL-6276" at bounding box center [650, 203] width 202 height 20
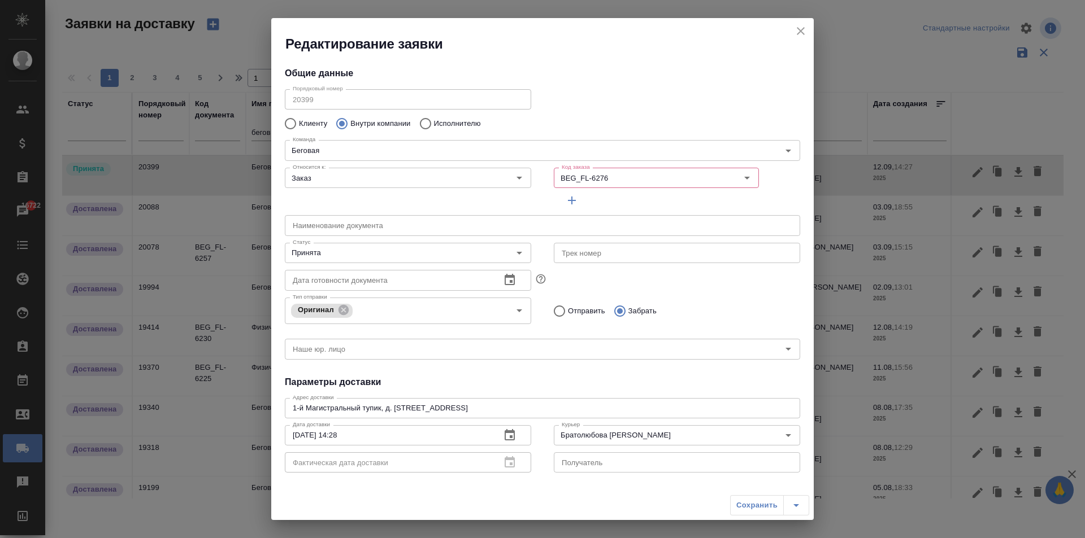
click at [353, 193] on div "Относится к: Заказ Относится к:" at bounding box center [407, 187] width 269 height 70
click at [345, 181] on input "Заказ" at bounding box center [389, 178] width 202 height 14
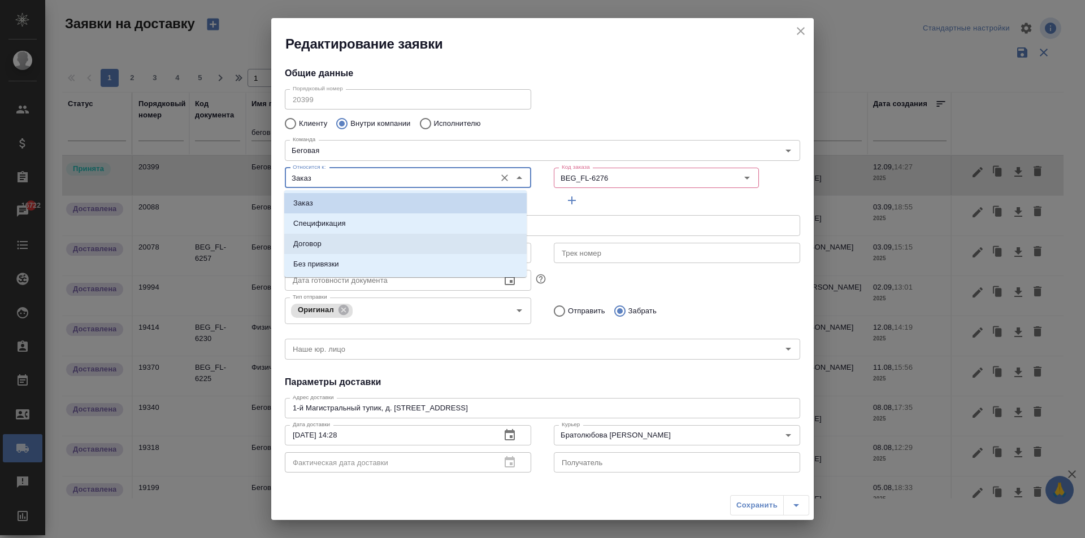
click at [332, 243] on li "Договор" at bounding box center [405, 244] width 242 height 20
type input "Договор"
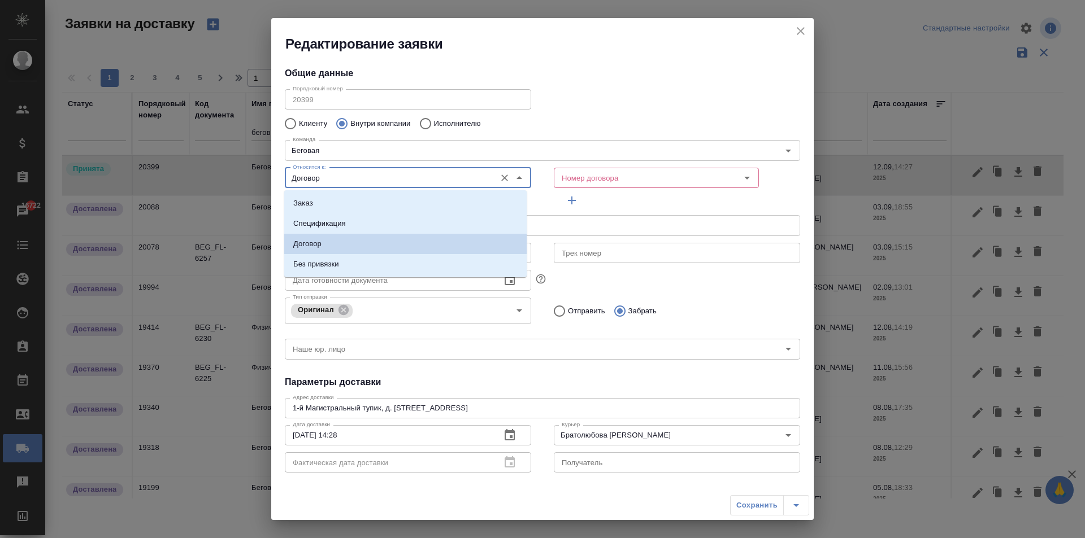
click at [443, 179] on input "Договор" at bounding box center [389, 178] width 202 height 14
click at [342, 263] on li "Без привязки" at bounding box center [405, 264] width 242 height 20
click at [346, 186] on div "Договор Относится к:" at bounding box center [408, 178] width 246 height 20
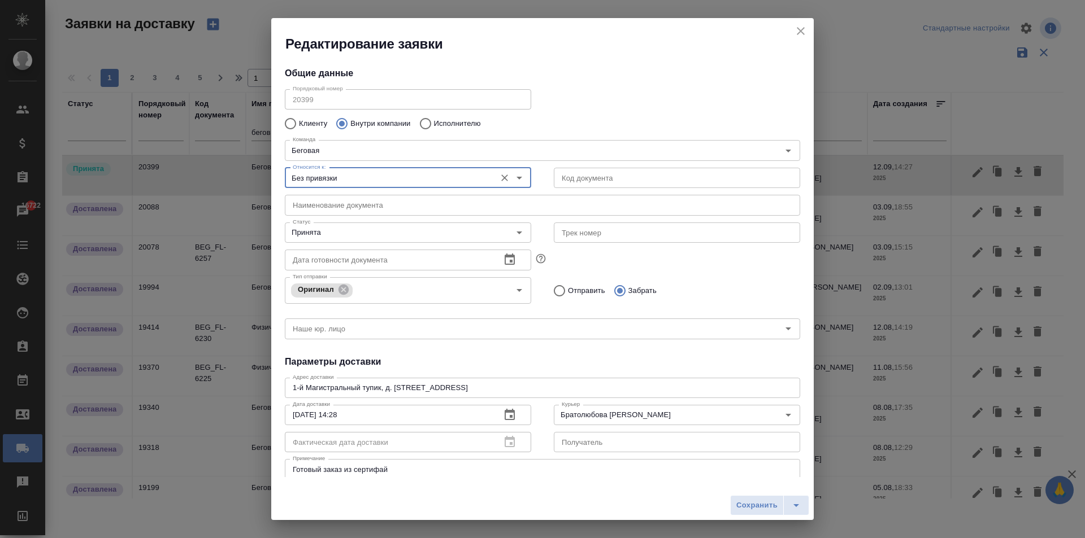
click at [334, 179] on input "Без привязки" at bounding box center [389, 178] width 202 height 14
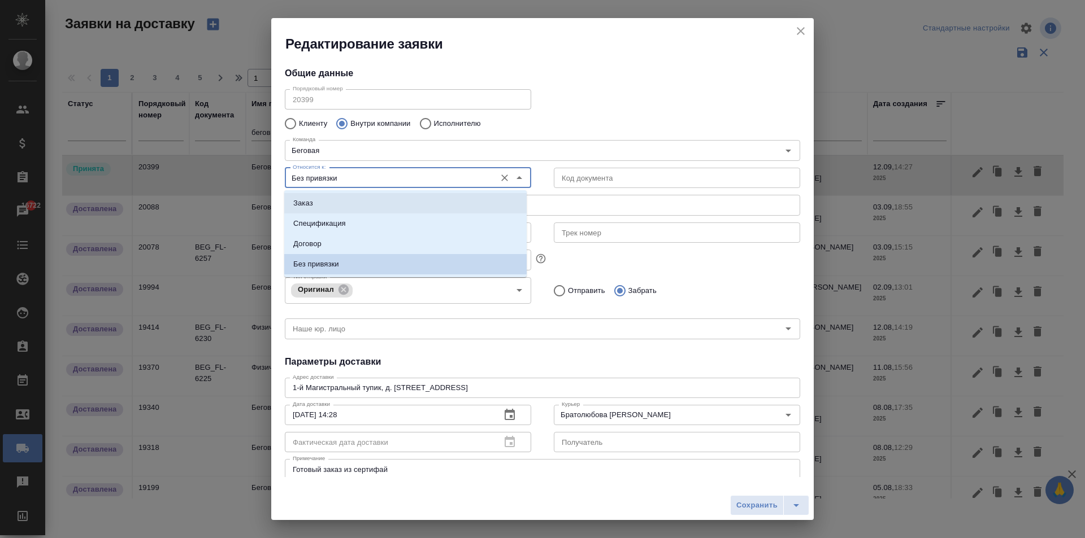
click at [314, 206] on li "Заказ" at bounding box center [405, 203] width 242 height 20
type input "Заказ"
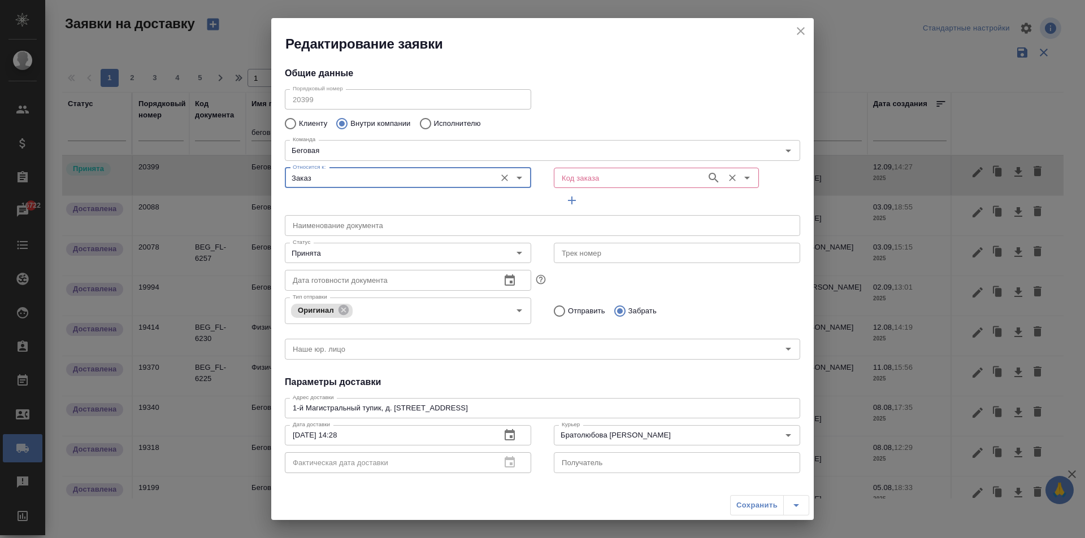
click at [623, 175] on input "Код заказа" at bounding box center [628, 178] width 143 height 14
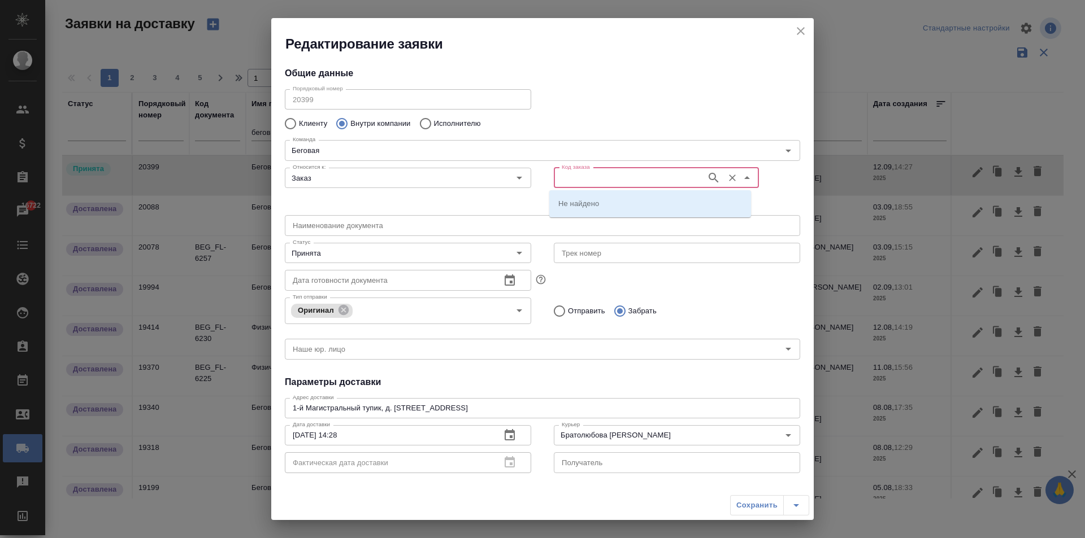
paste input "BEG_FL-627613:36"
drag, startPoint x: 830, startPoint y: 187, endPoint x: 980, endPoint y: 203, distance: 150.0
click at [969, 198] on div "Редактирование заявки Общие данные Порядковый номер 20399 Порядковый номер Клие…" at bounding box center [542, 269] width 1085 height 538
type input "BEG_FL-6276"
click at [581, 203] on p "BEG_FL-6276" at bounding box center [581, 203] width 47 height 11
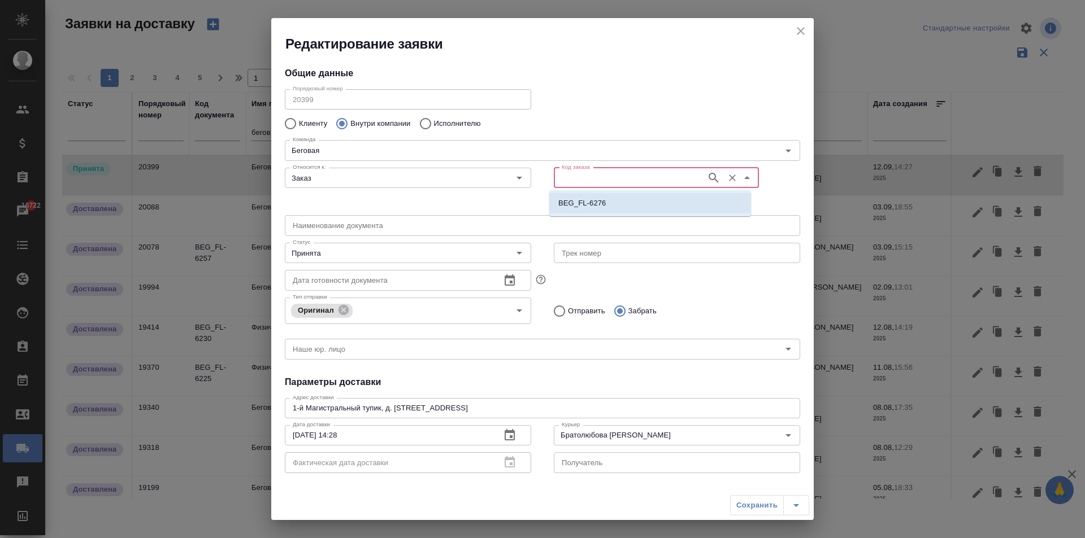
type input "(МБ) ООО "Монблан""
type input "BEG_FL-6276"
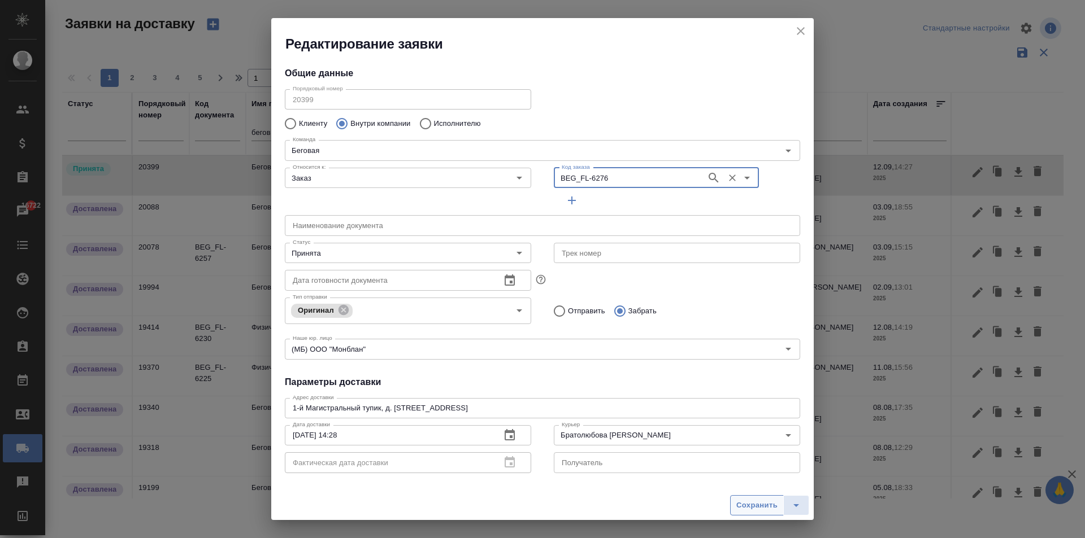
click at [748, 506] on span "Сохранить" at bounding box center [756, 505] width 41 height 13
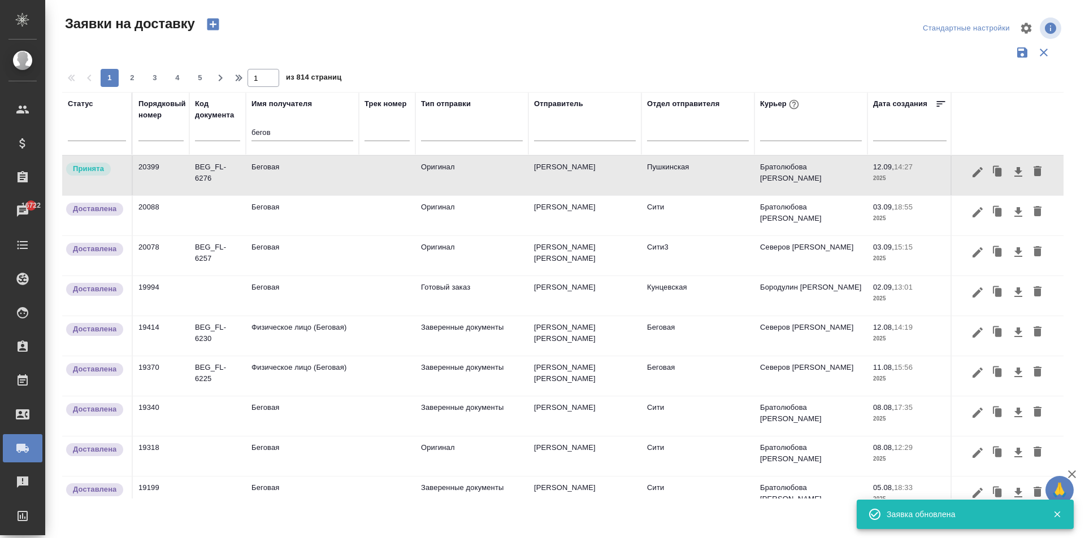
click at [270, 172] on td "Беговая" at bounding box center [302, 176] width 113 height 40
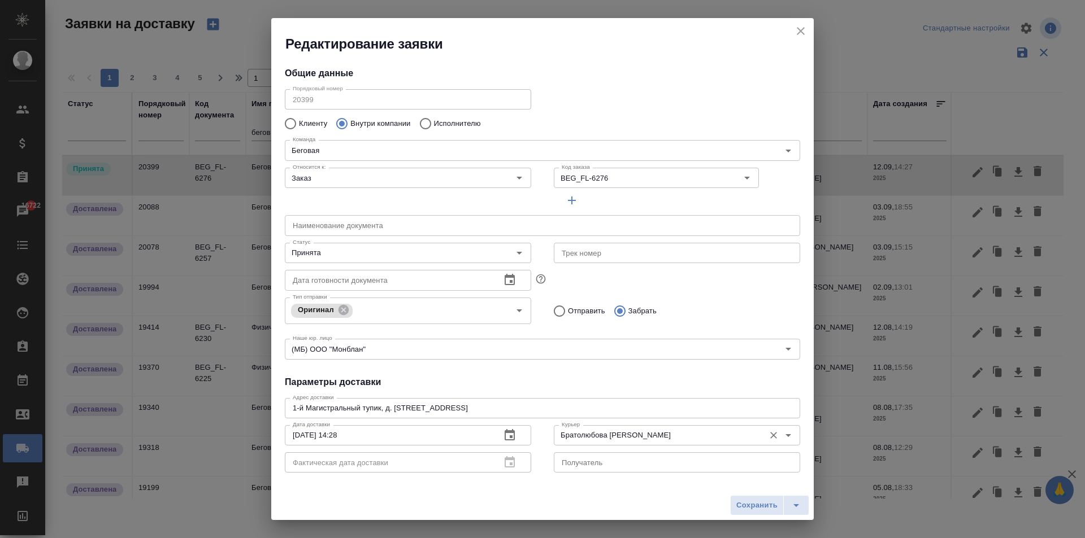
click at [623, 436] on input "Братолюбова [PERSON_NAME]" at bounding box center [658, 436] width 202 height 14
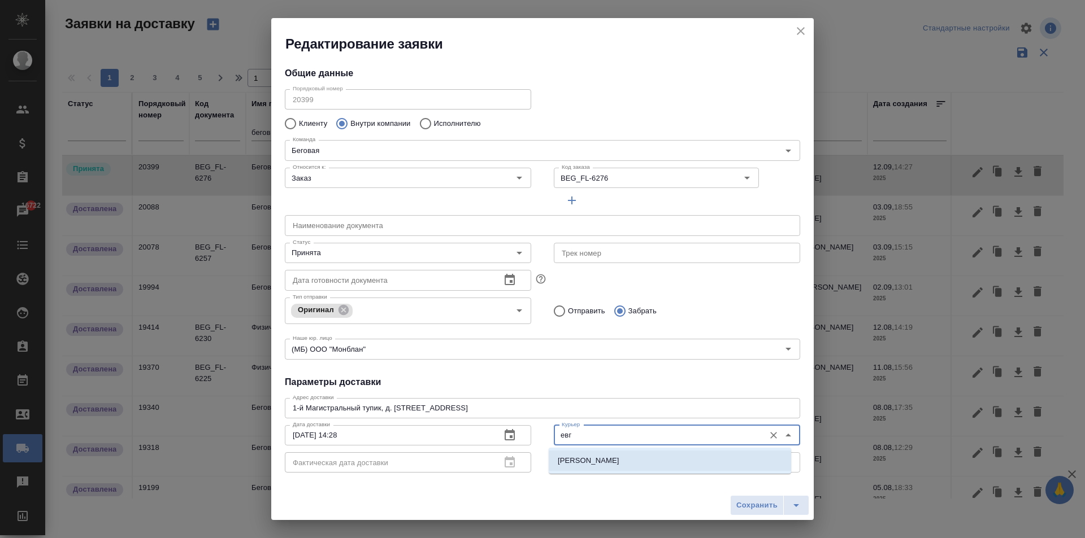
click at [632, 467] on li "[PERSON_NAME]" at bounding box center [670, 461] width 242 height 20
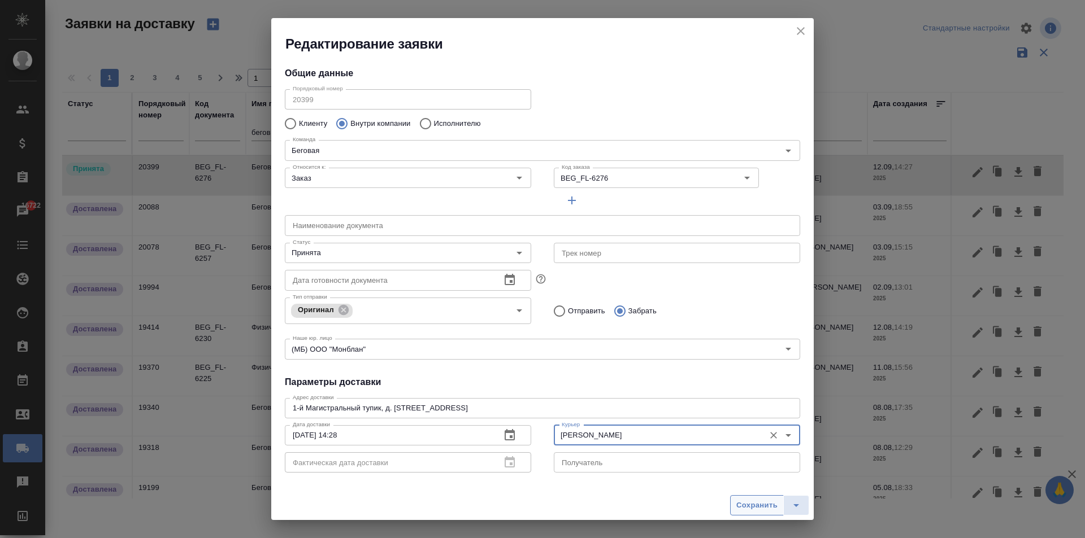
type input "[PERSON_NAME]"
click at [762, 506] on span "Сохранить" at bounding box center [756, 505] width 41 height 13
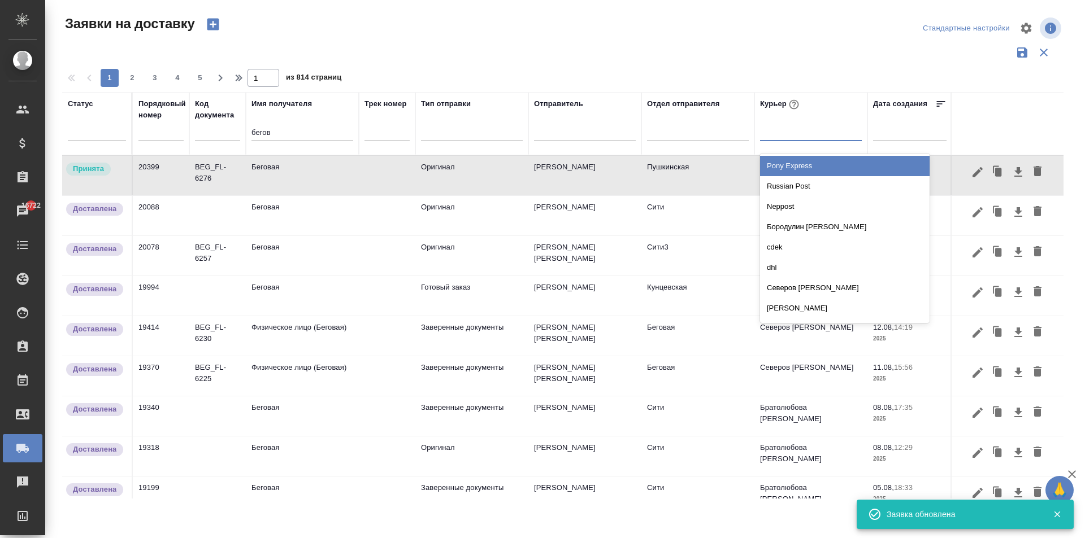
click at [777, 138] on div at bounding box center [811, 130] width 102 height 21
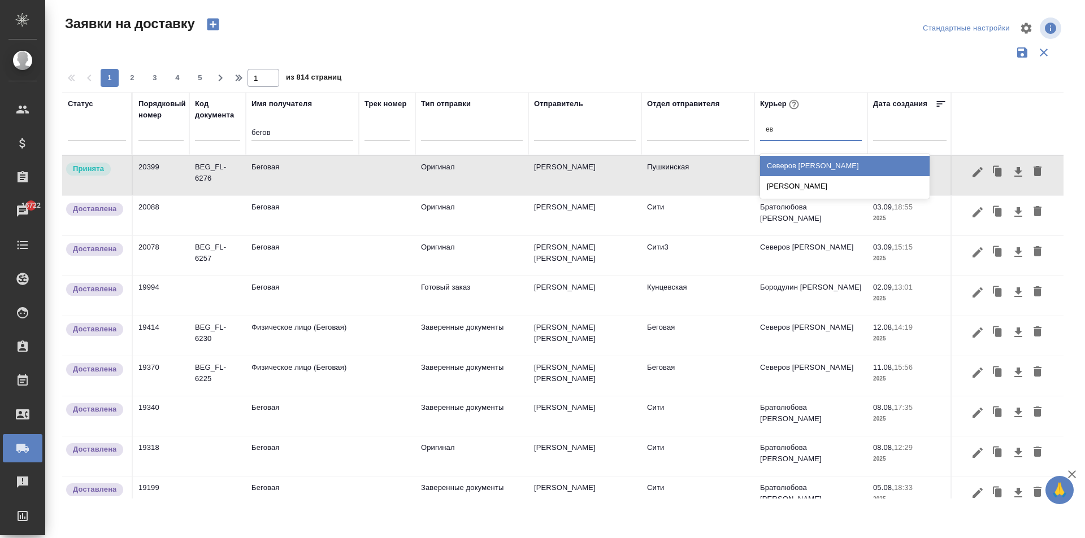
type input "ев"
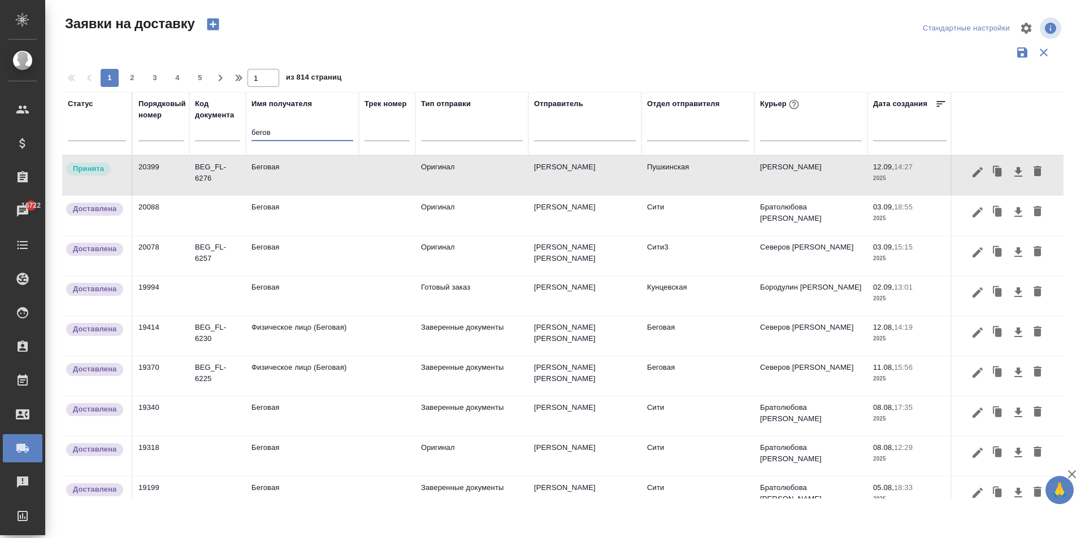
drag, startPoint x: 291, startPoint y: 136, endPoint x: 199, endPoint y: 134, distance: 92.1
click at [206, 135] on tr "Статус Порядковый номер Код документа Имя получателя бегов Трек номер Тип отпра…" at bounding box center [648, 123] width 1172 height 63
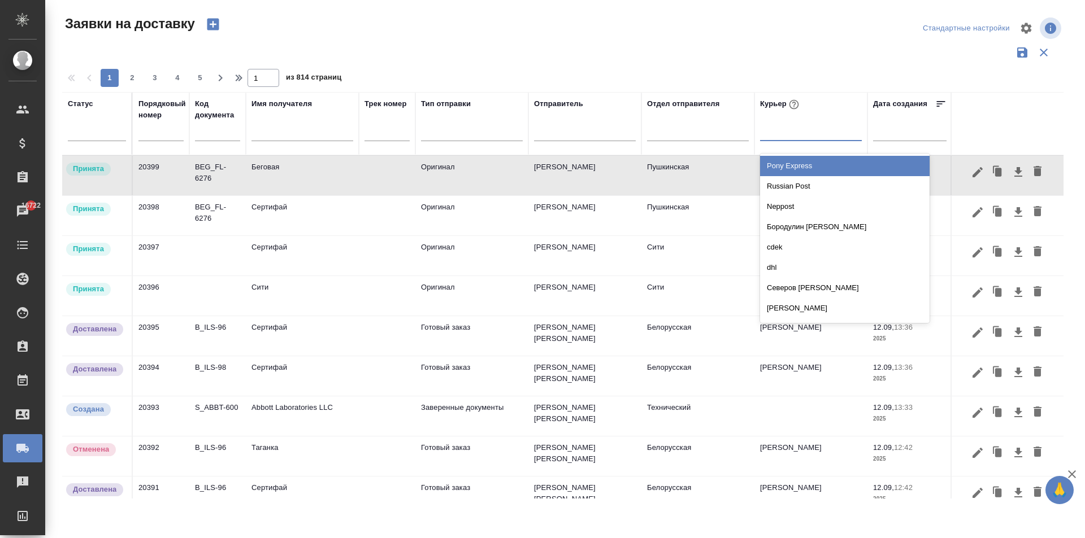
click at [783, 133] on div at bounding box center [811, 129] width 102 height 16
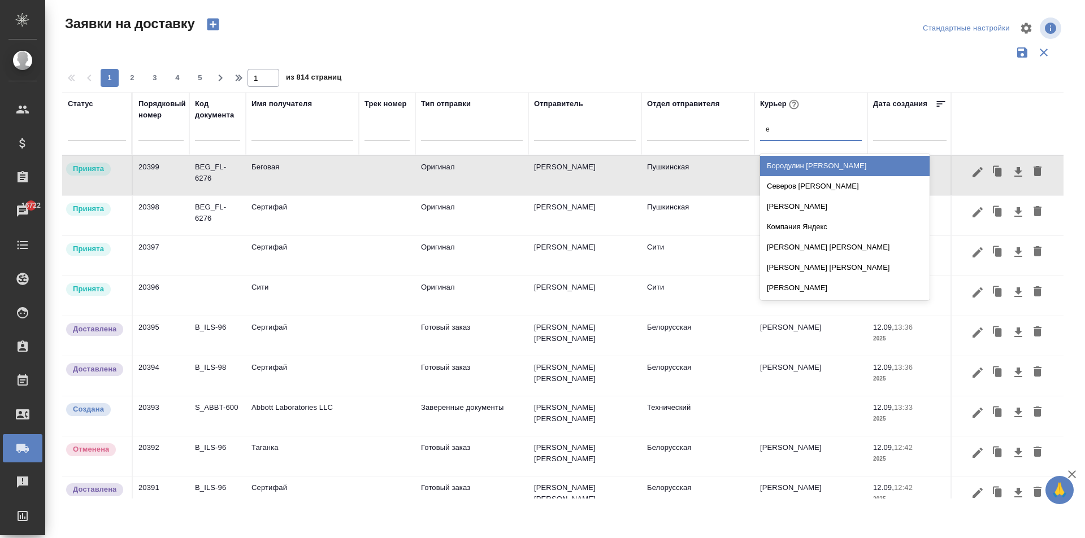
type input "ев"
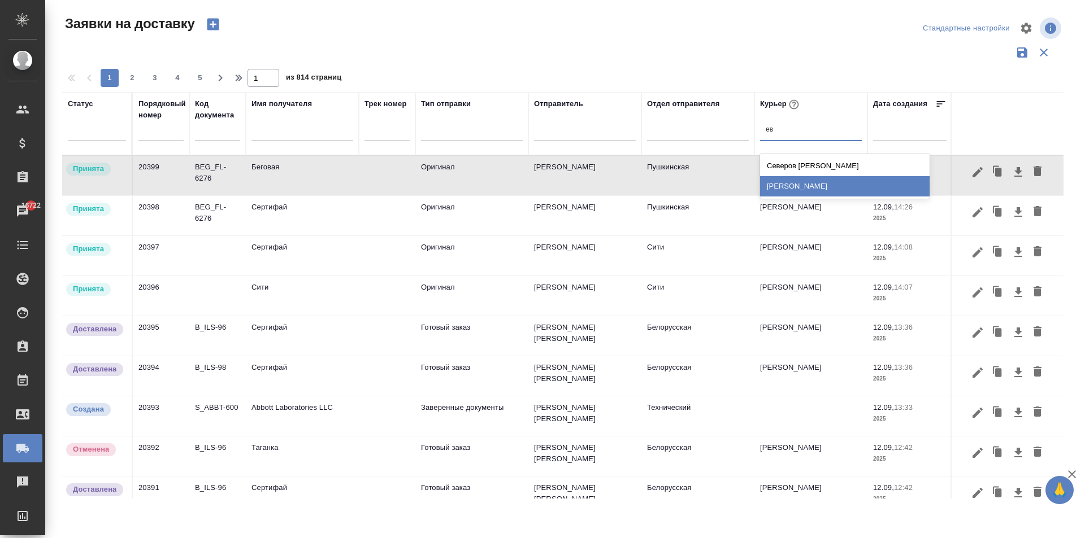
click at [802, 181] on div "[PERSON_NAME]" at bounding box center [844, 186] width 169 height 20
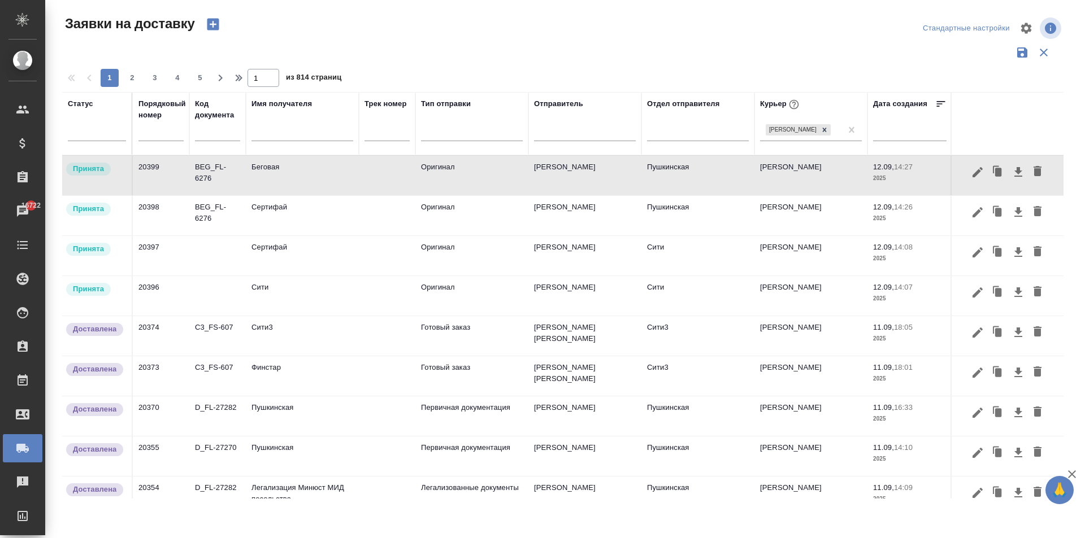
click at [212, 222] on td "BEG_FL-6276" at bounding box center [217, 216] width 56 height 40
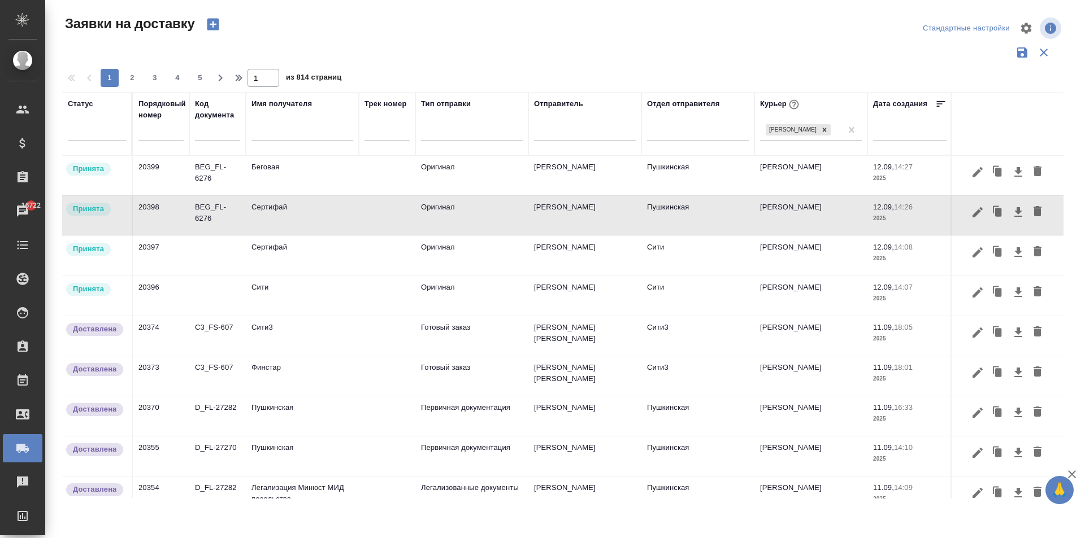
click at [147, 208] on td "20398" at bounding box center [161, 216] width 56 height 40
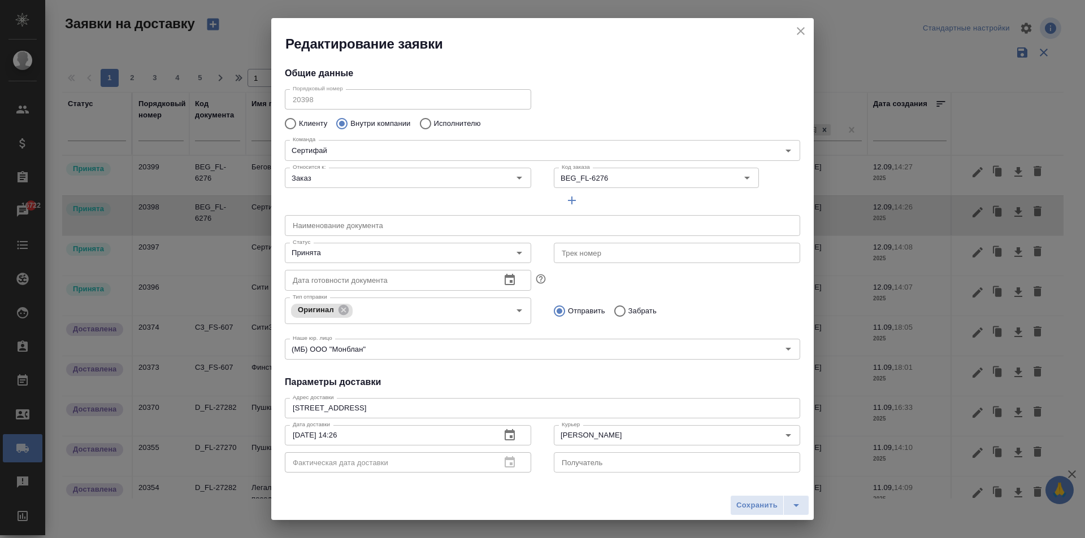
click at [272, 93] on div "Общие данные Порядковый номер 20398 Порядковый номер Клиенту Внутри компании Ис…" at bounding box center [542, 265] width 542 height 424
click at [795, 27] on icon "close" at bounding box center [801, 31] width 14 height 14
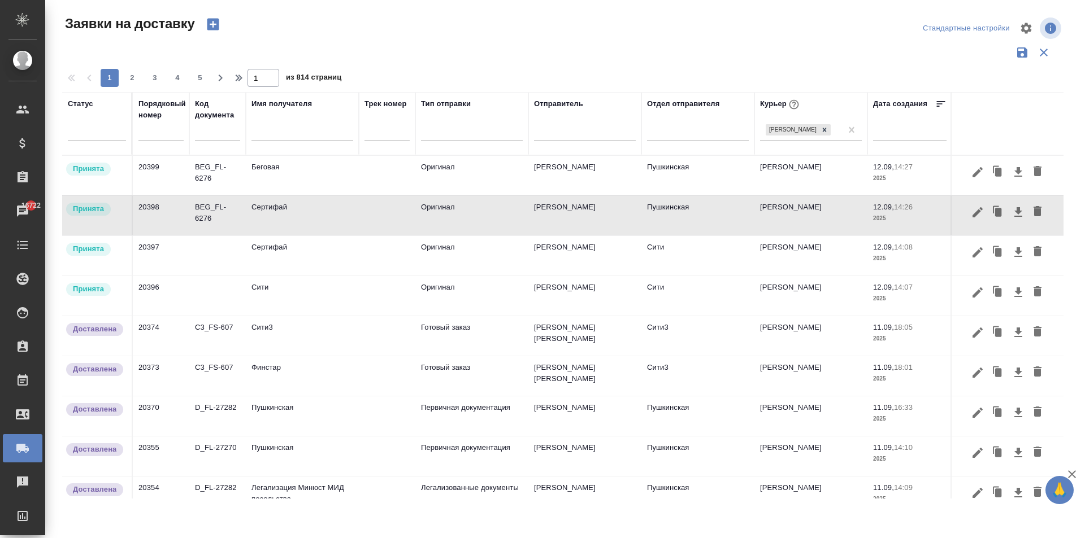
click at [301, 214] on td "Сертифай" at bounding box center [302, 216] width 113 height 40
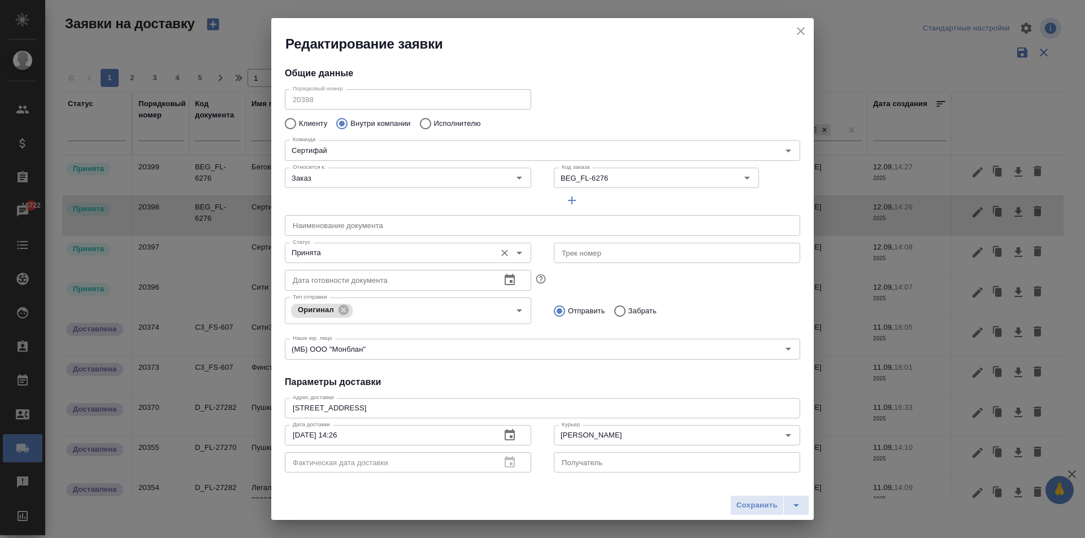
click at [345, 258] on input "Принята" at bounding box center [389, 253] width 202 height 14
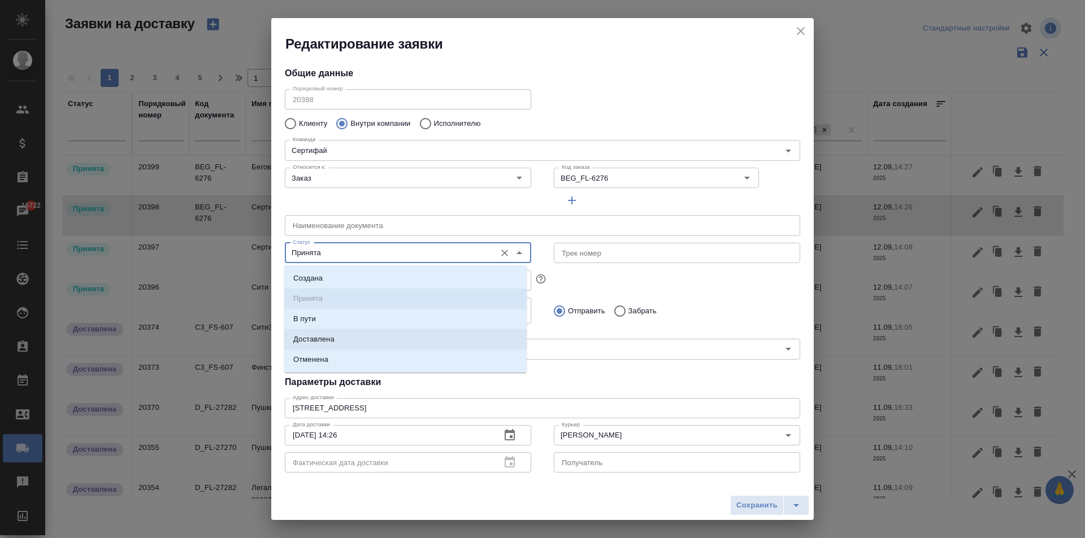
click at [314, 345] on li "Доставлена" at bounding box center [405, 339] width 242 height 20
type input "Доставлена"
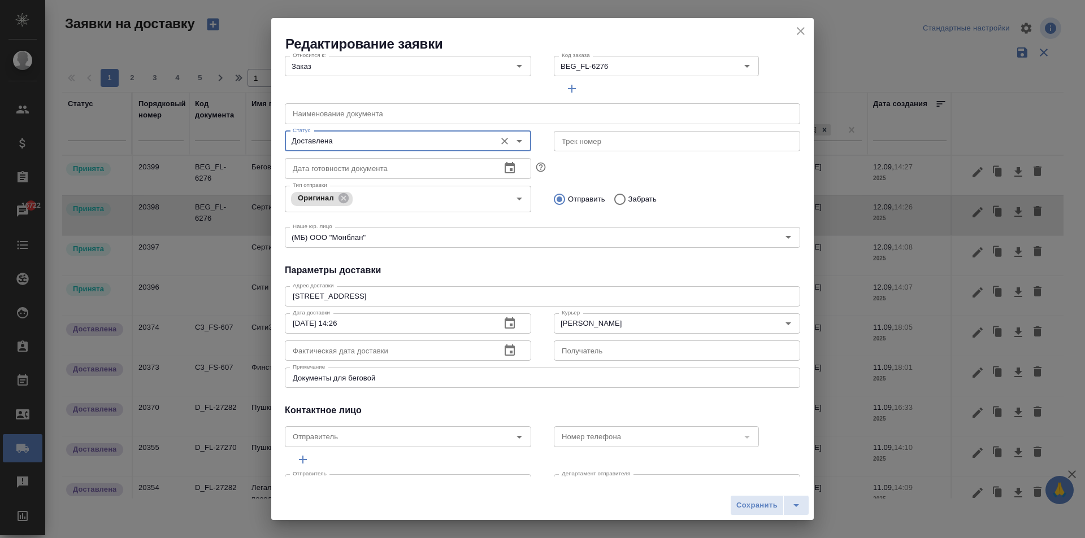
scroll to position [113, 0]
click at [506, 352] on icon "button" at bounding box center [509, 348] width 10 height 11
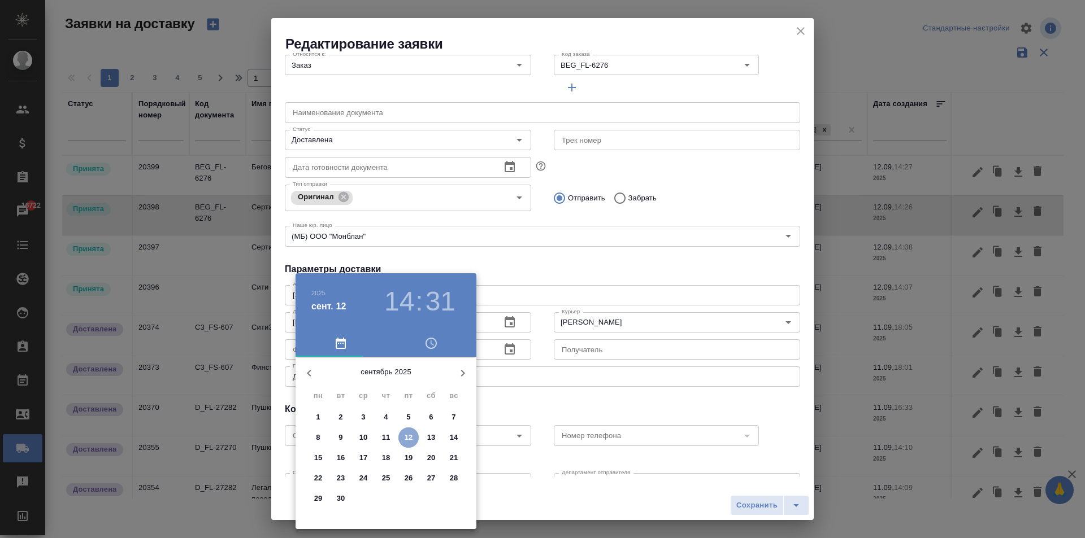
click at [410, 438] on p "12" at bounding box center [408, 437] width 8 height 11
type input "12.09.2025 14:31"
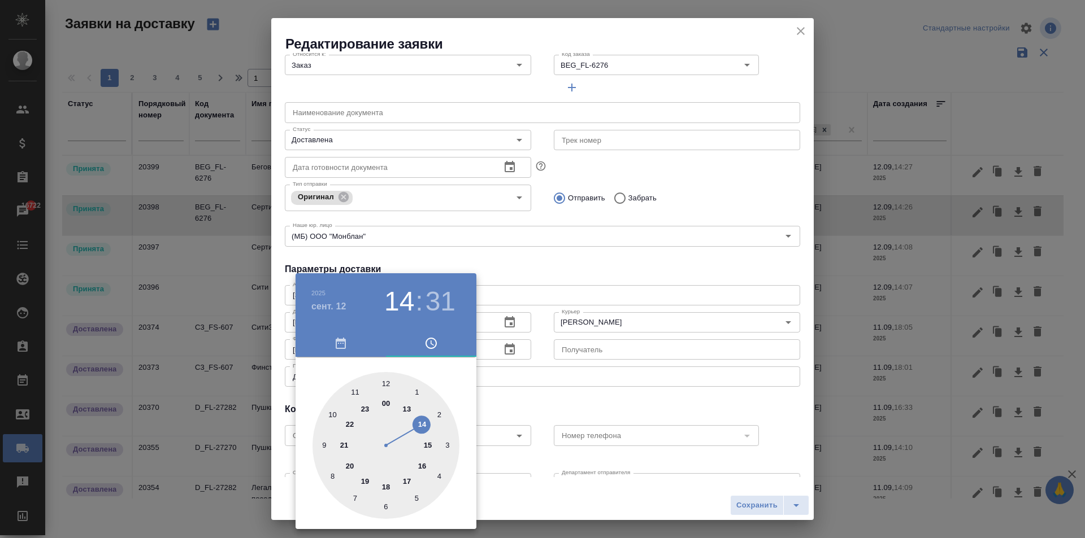
click at [736, 450] on div at bounding box center [542, 269] width 1085 height 538
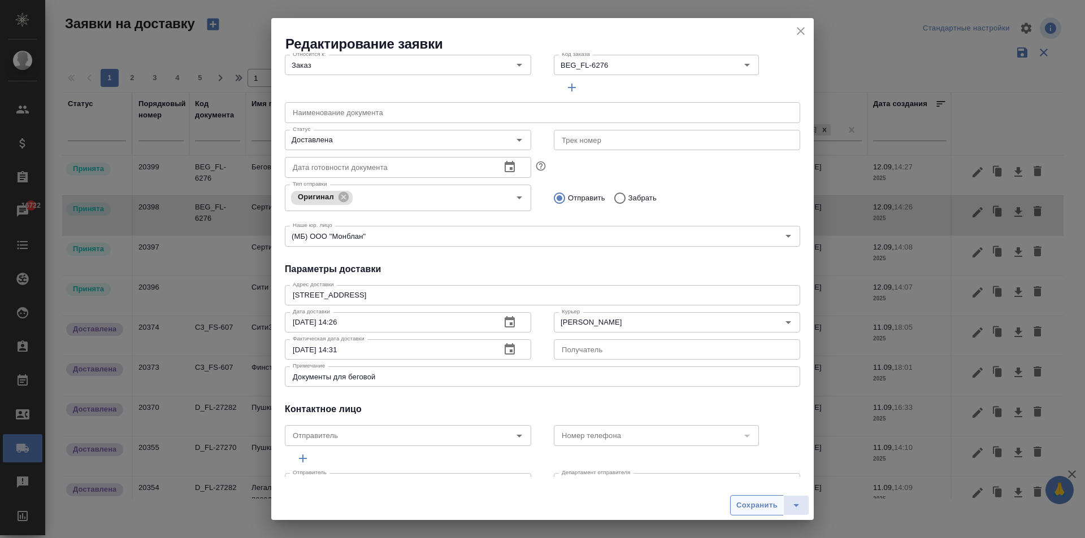
click at [754, 509] on span "Сохранить" at bounding box center [756, 505] width 41 height 13
